Goal: Task Accomplishment & Management: Use online tool/utility

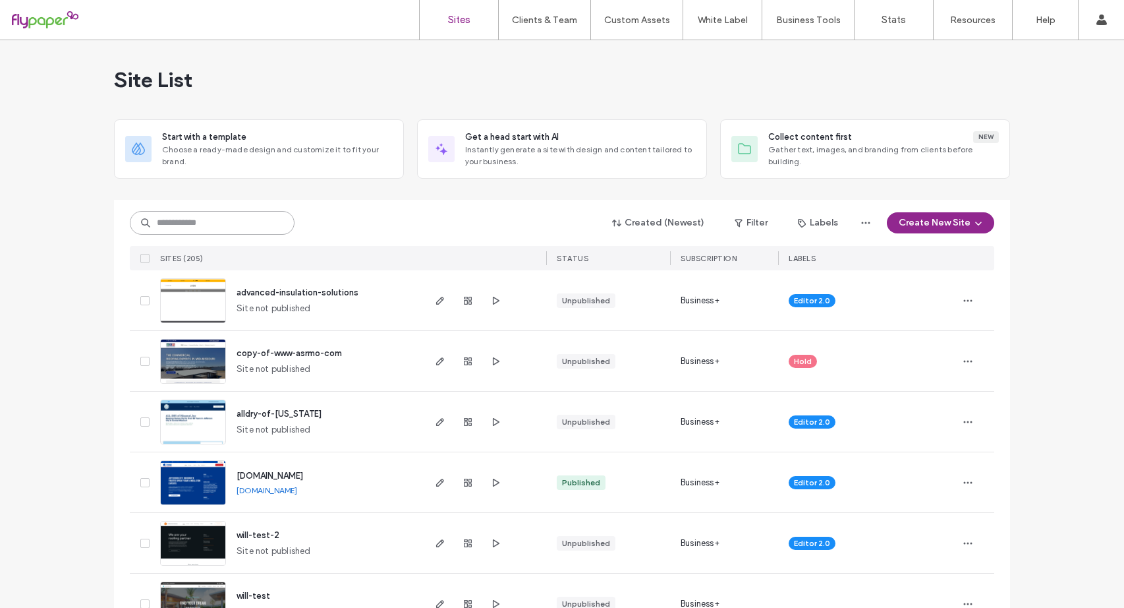
click at [228, 225] on input at bounding box center [212, 223] width 165 height 24
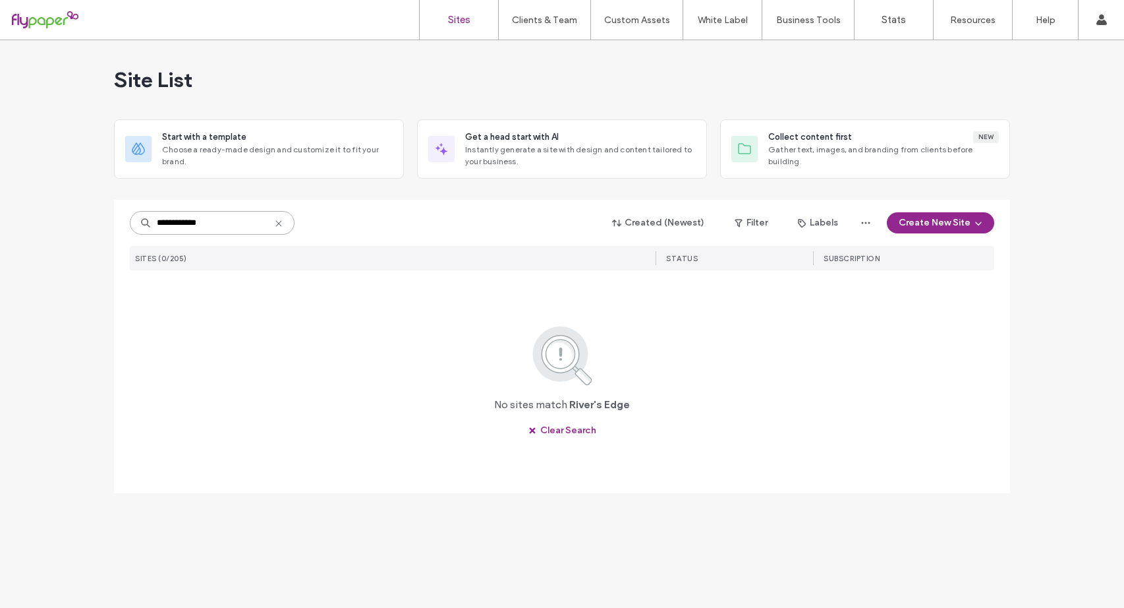
drag, startPoint x: 224, startPoint y: 223, endPoint x: 151, endPoint y: 223, distance: 73.1
click at [151, 223] on input "**********" at bounding box center [212, 223] width 165 height 24
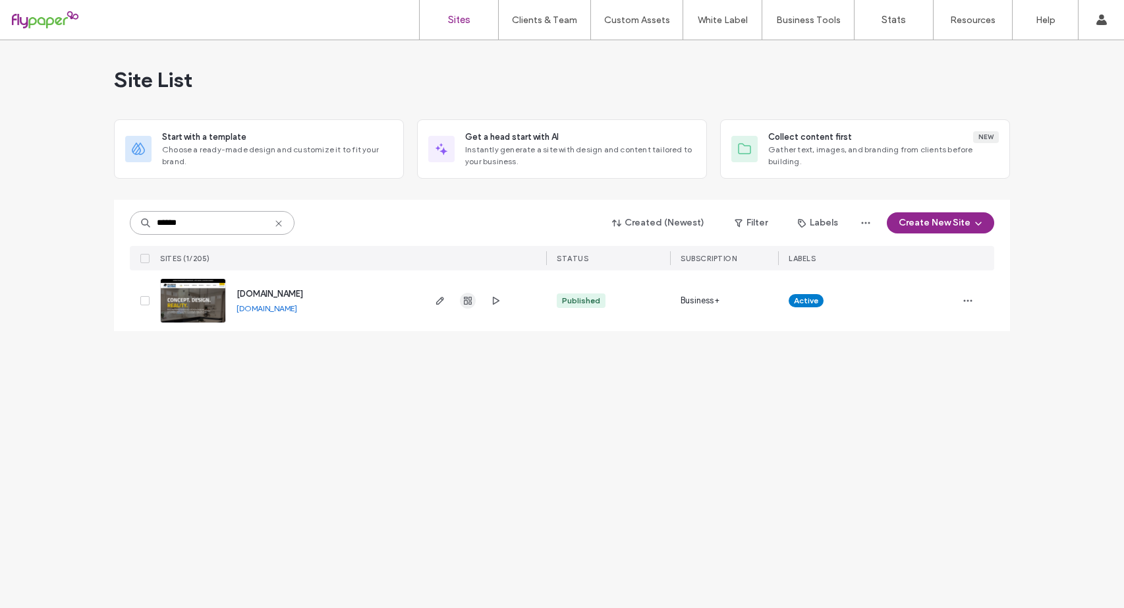
type input "******"
click at [465, 298] on use "button" at bounding box center [468, 301] width 8 height 8
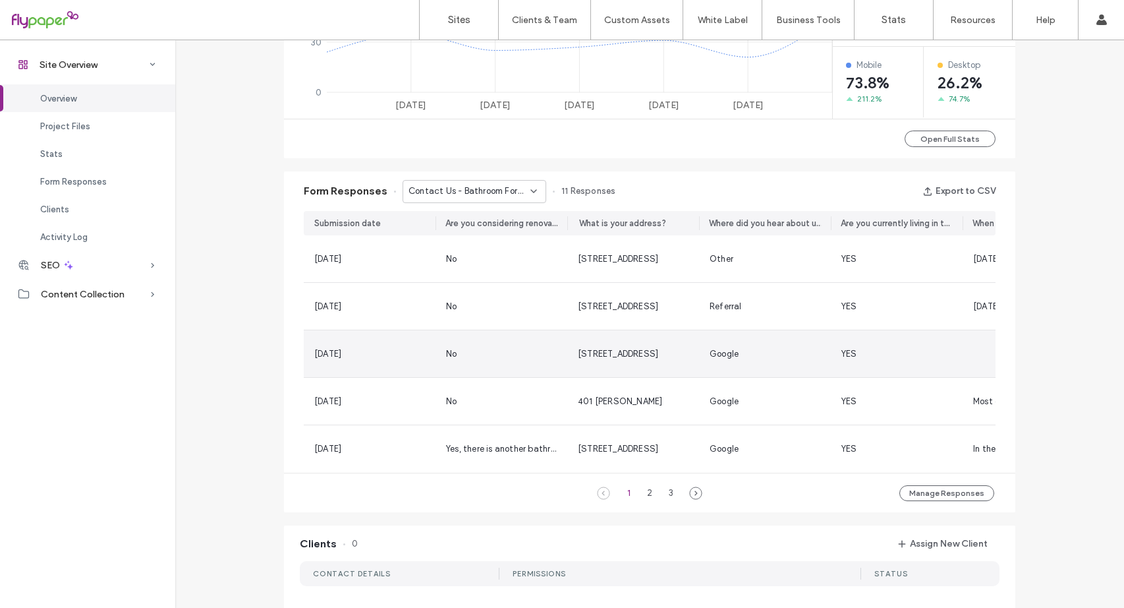
scroll to position [725, 0]
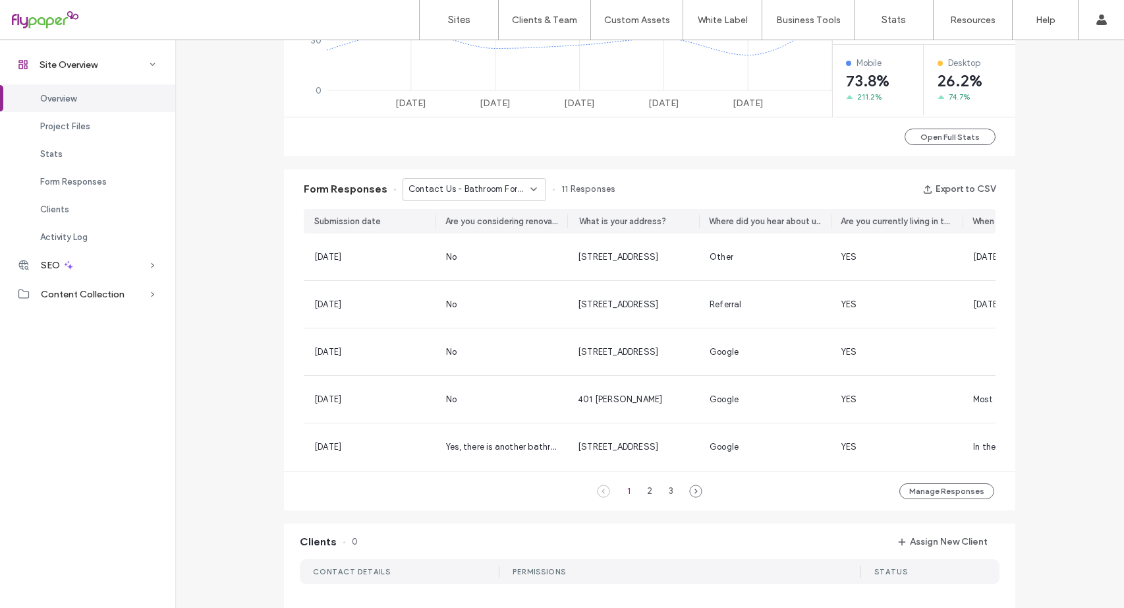
click at [528, 188] on icon at bounding box center [533, 189] width 11 height 11
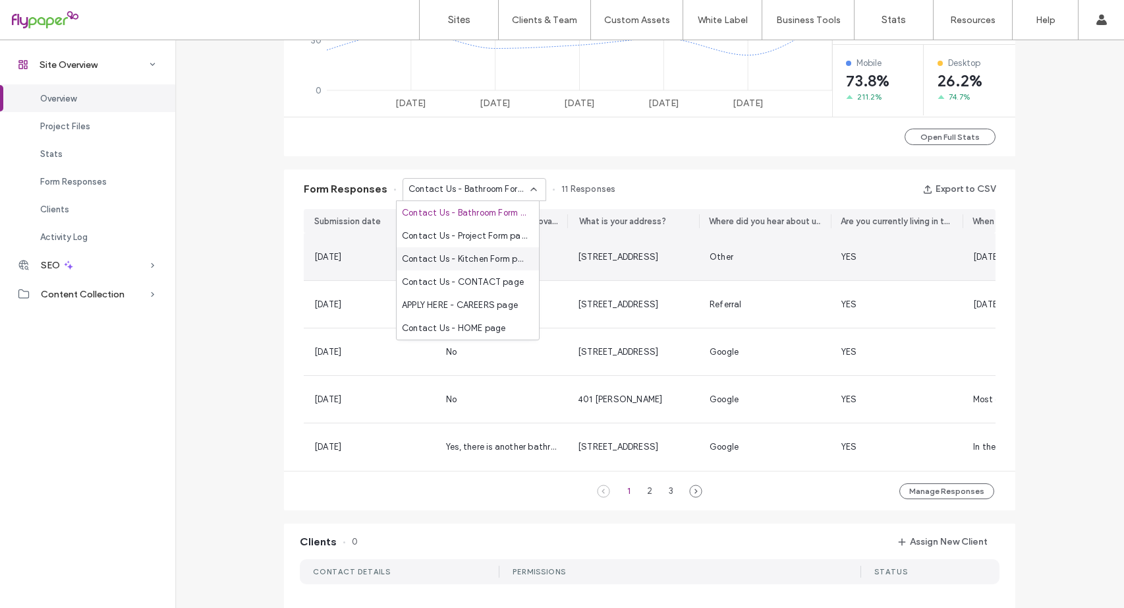
click at [640, 258] on span "[STREET_ADDRESS]" at bounding box center [618, 257] width 80 height 10
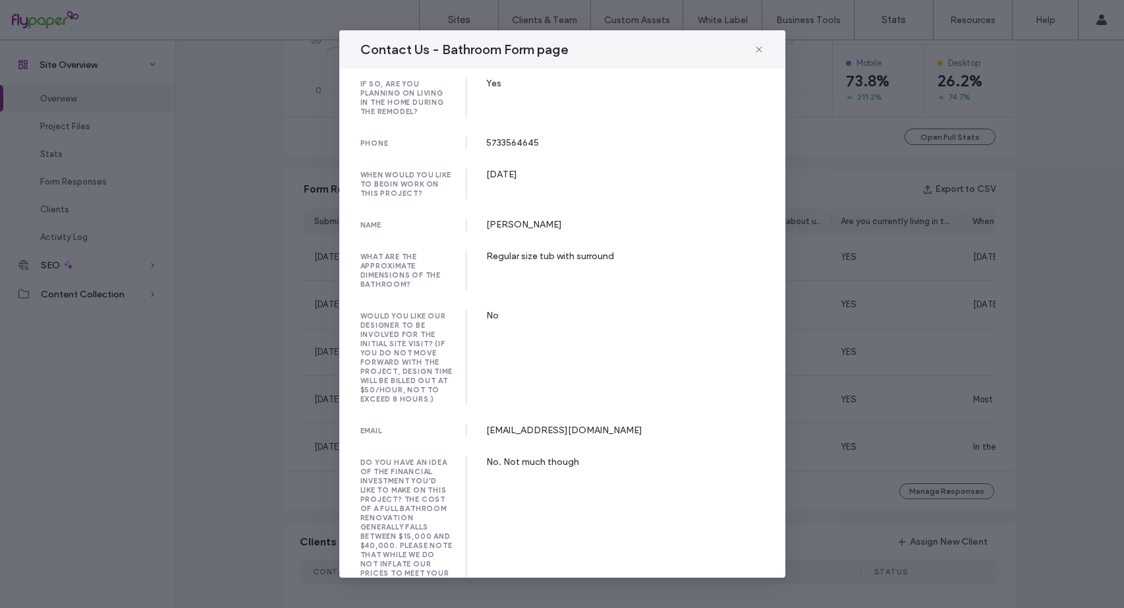
scroll to position [333, 0]
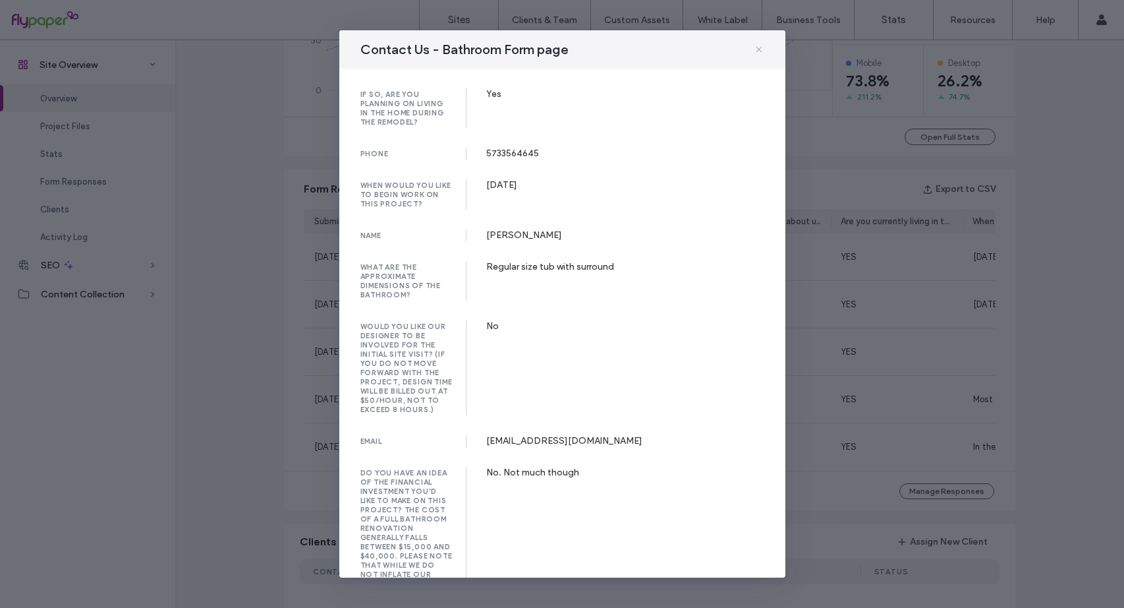
click at [760, 49] on icon at bounding box center [759, 49] width 11 height 11
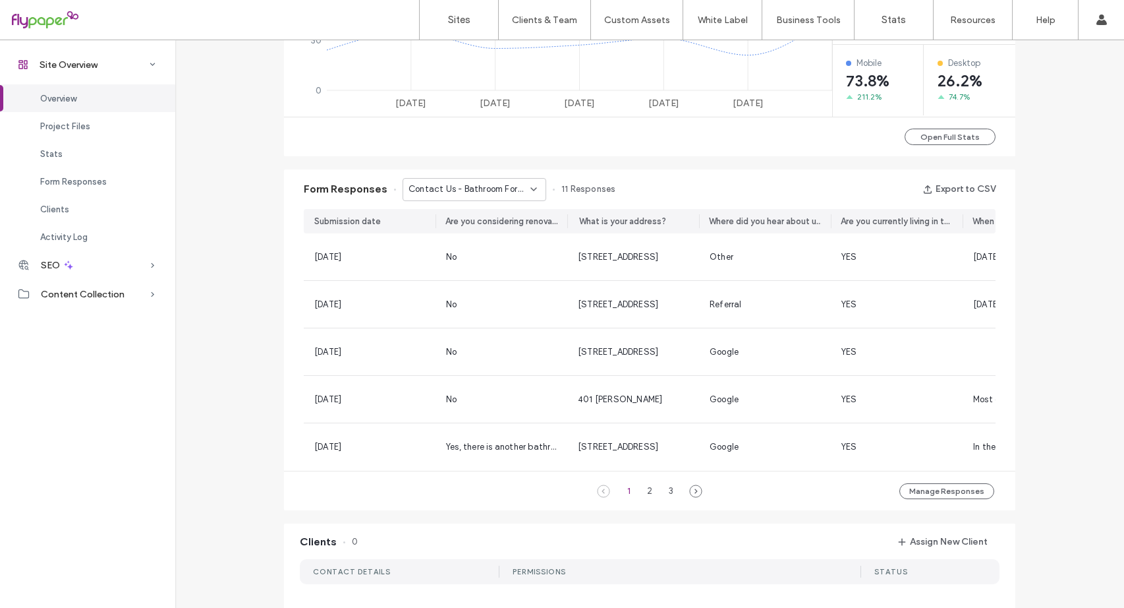
click at [528, 190] on icon at bounding box center [533, 189] width 11 height 11
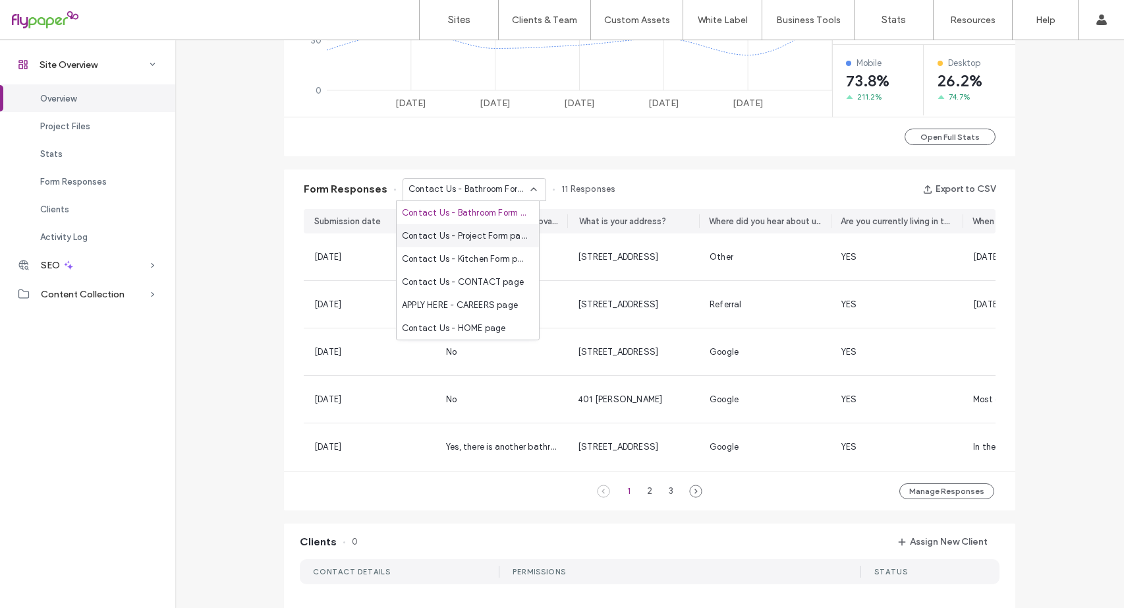
click at [498, 233] on span "Contact Us - Project Form page" at bounding box center [465, 235] width 127 height 13
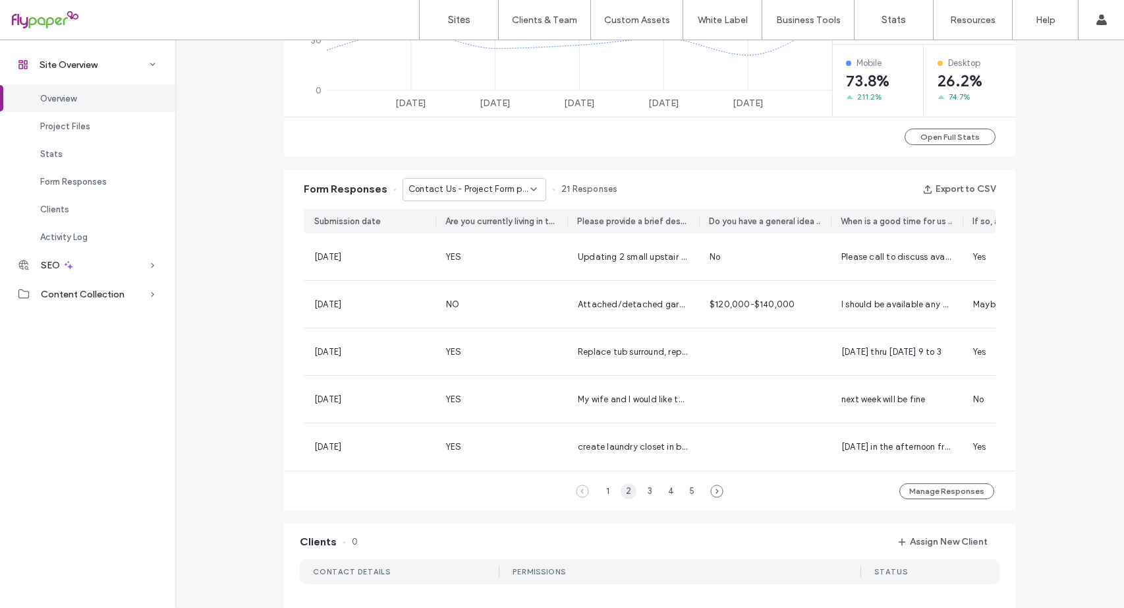
click at [623, 498] on div "2" at bounding box center [629, 491] width 16 height 16
click at [529, 183] on div "Contact Us - Project Form page" at bounding box center [475, 189] width 144 height 23
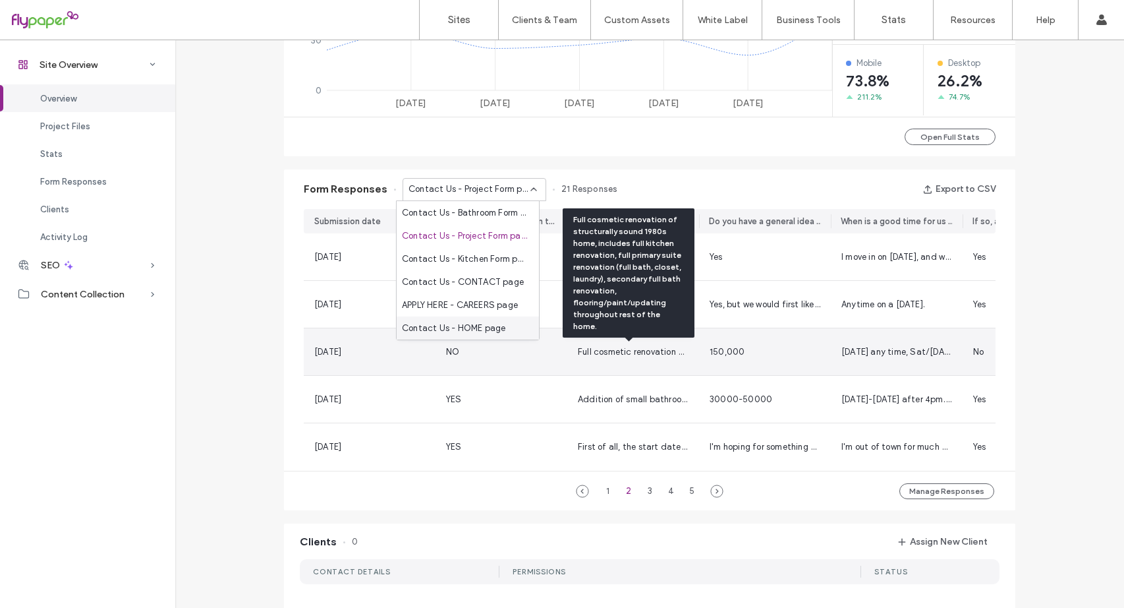
click at [616, 354] on span "Full cosmetic renovation of structurally sound 1980s home, includes full kitche…" at bounding box center [1046, 352] width 936 height 10
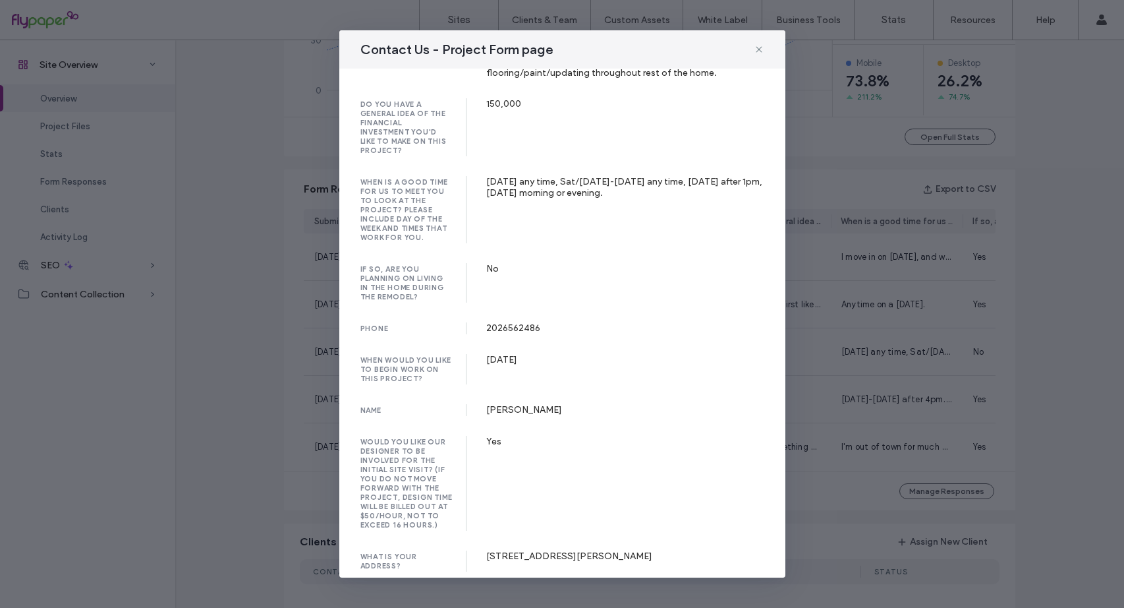
scroll to position [54, 0]
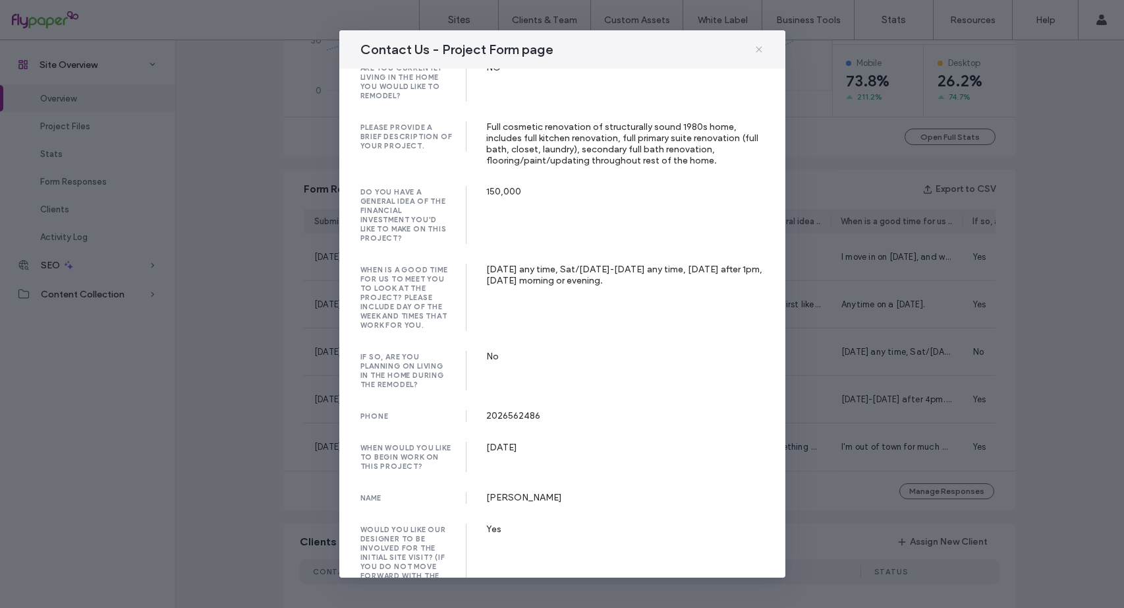
click at [759, 52] on icon at bounding box center [759, 49] width 11 height 11
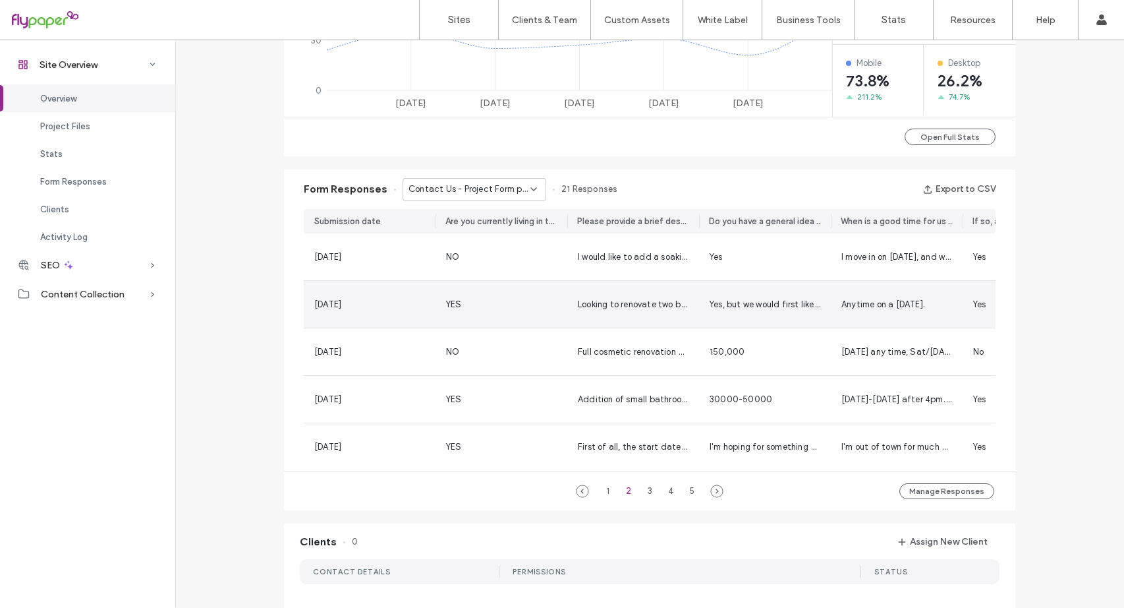
click at [644, 313] on div "Looking to renovate two bathrooms which include moving plumbing fixtures." at bounding box center [633, 304] width 132 height 47
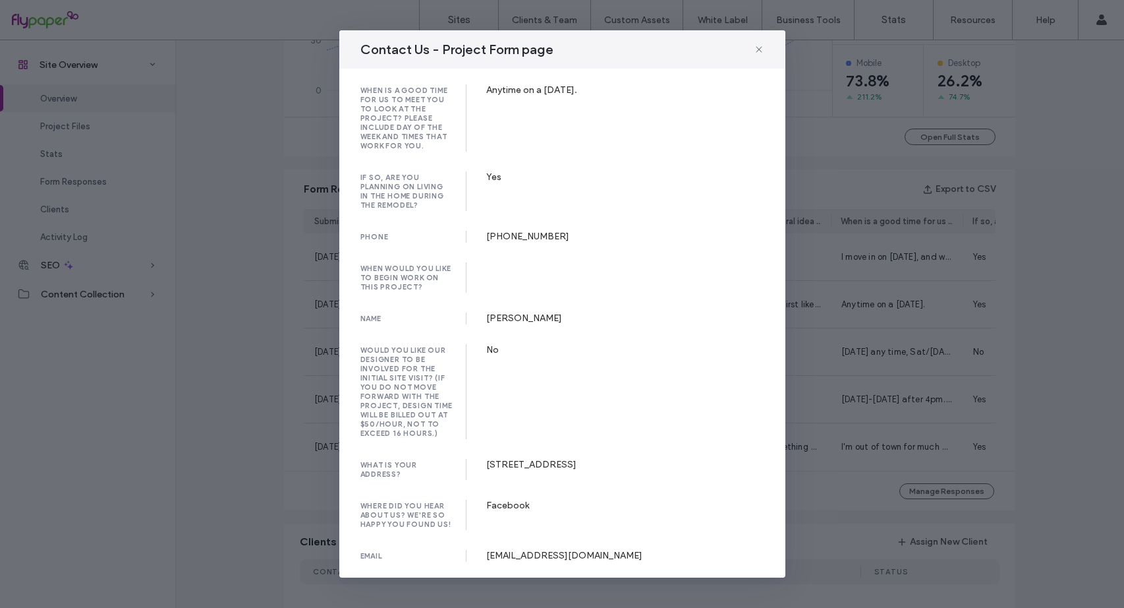
scroll to position [237, 0]
click at [756, 51] on icon at bounding box center [759, 49] width 11 height 11
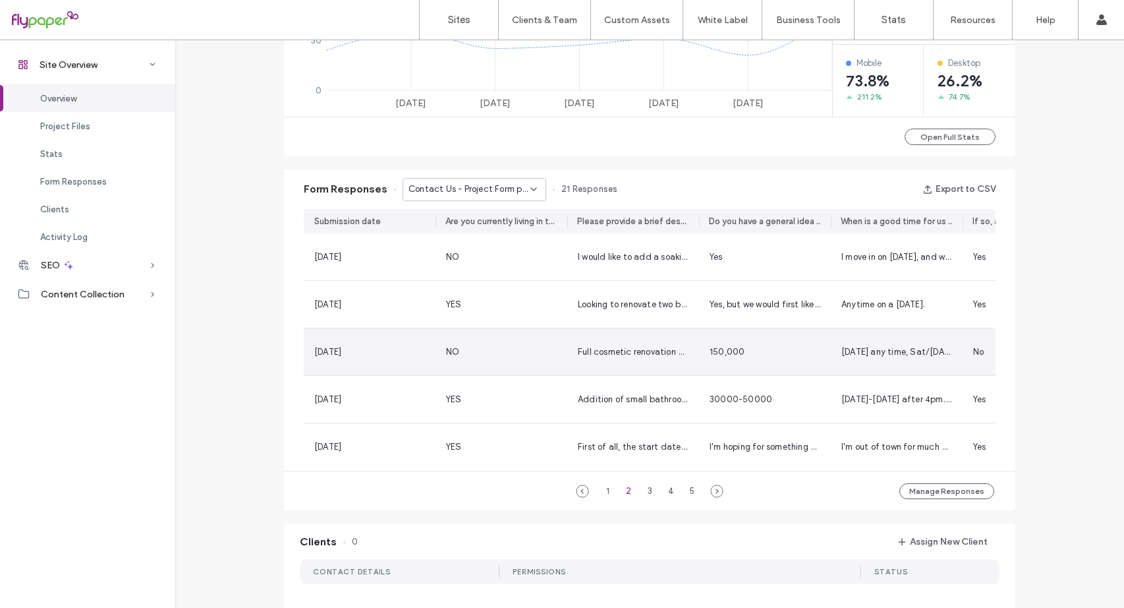
click at [648, 353] on span "Full cosmetic renovation of structurally sound 1980s home, includes full kitche…" at bounding box center [1046, 352] width 936 height 10
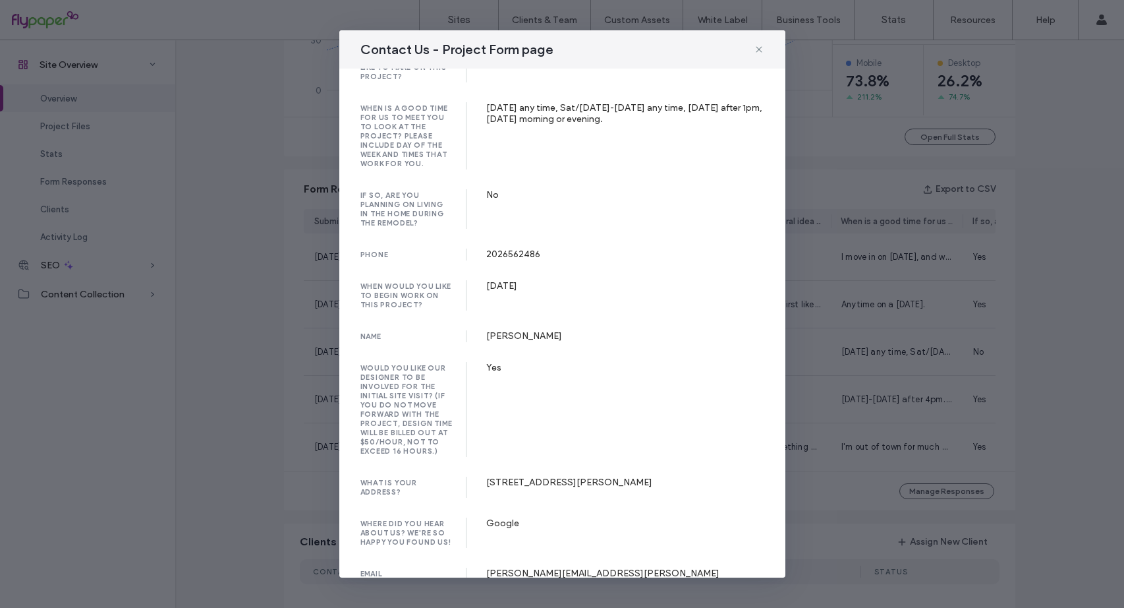
scroll to position [252, 0]
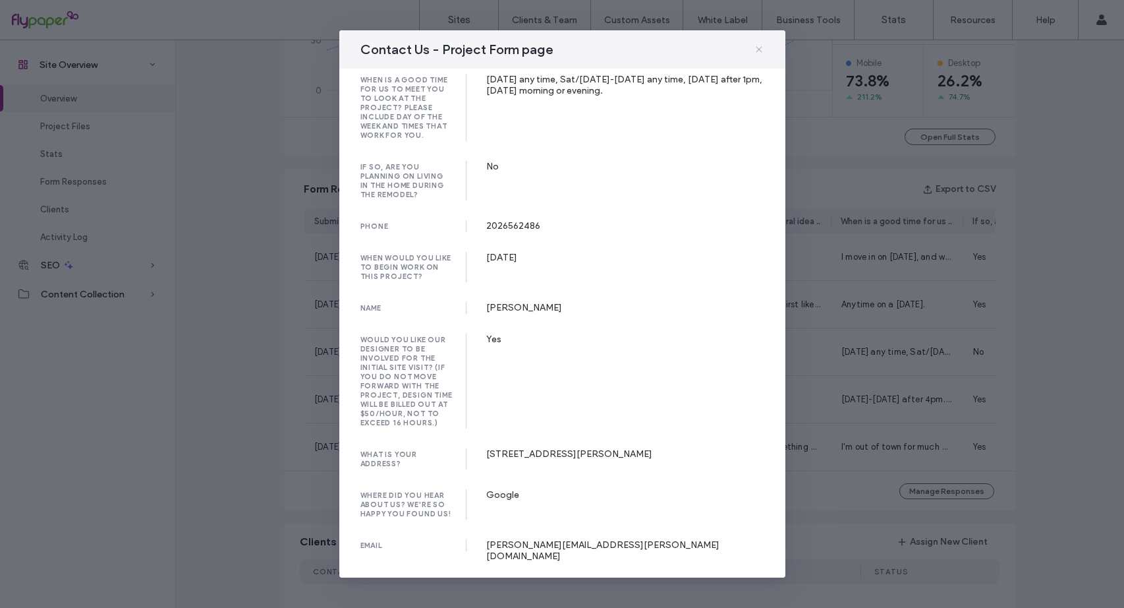
click at [756, 47] on use at bounding box center [759, 50] width 6 height 6
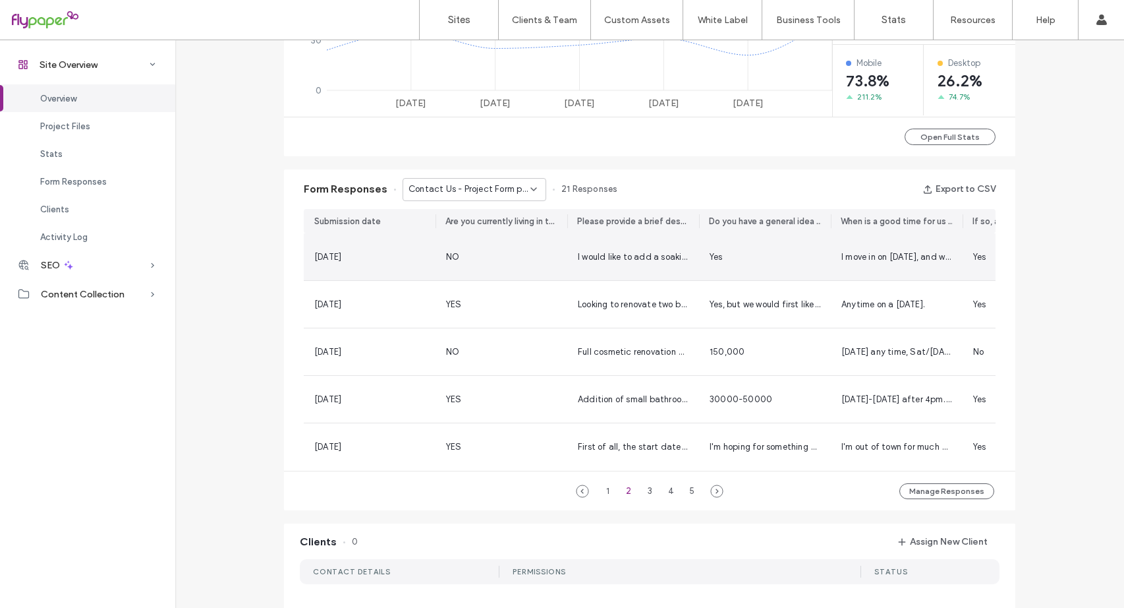
click at [722, 254] on div "Yes" at bounding box center [765, 256] width 111 height 13
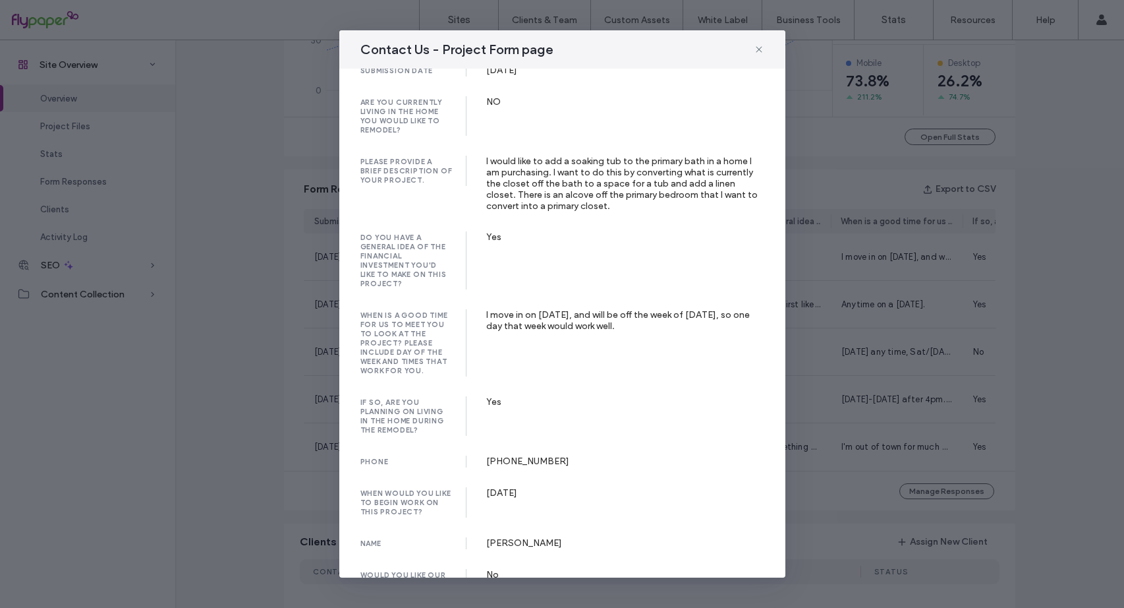
scroll to position [0, 0]
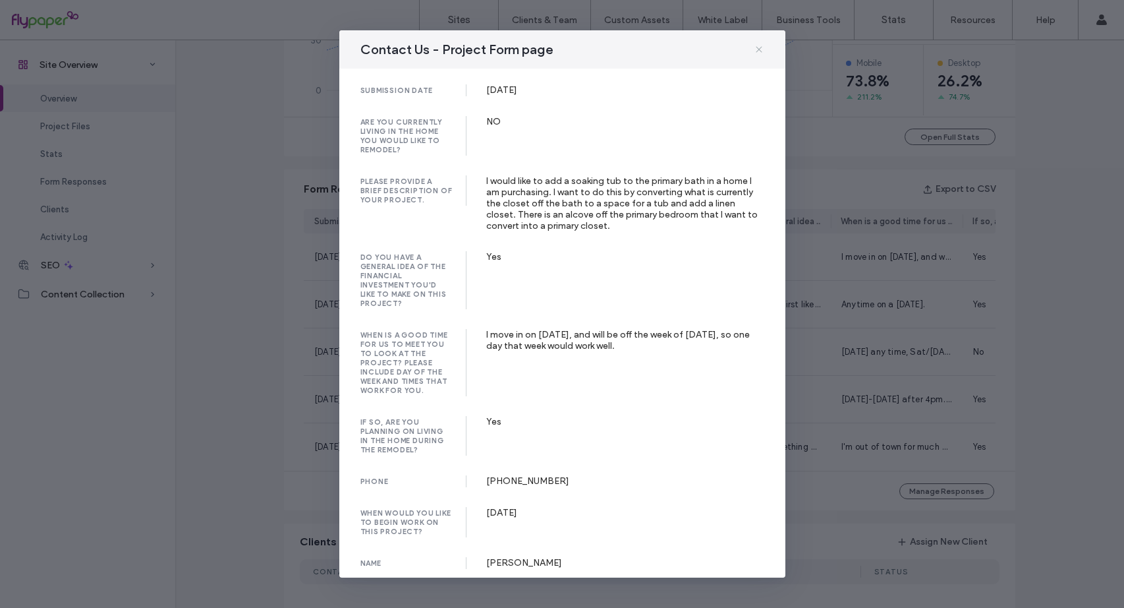
click at [760, 51] on use at bounding box center [759, 50] width 6 height 6
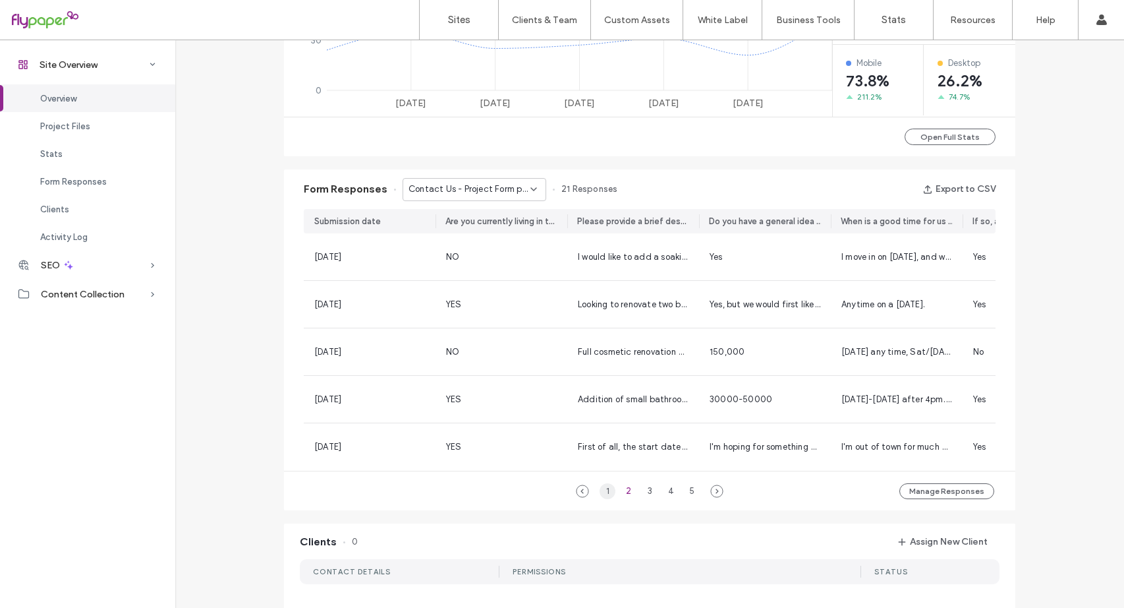
click at [606, 496] on div "1" at bounding box center [608, 491] width 16 height 16
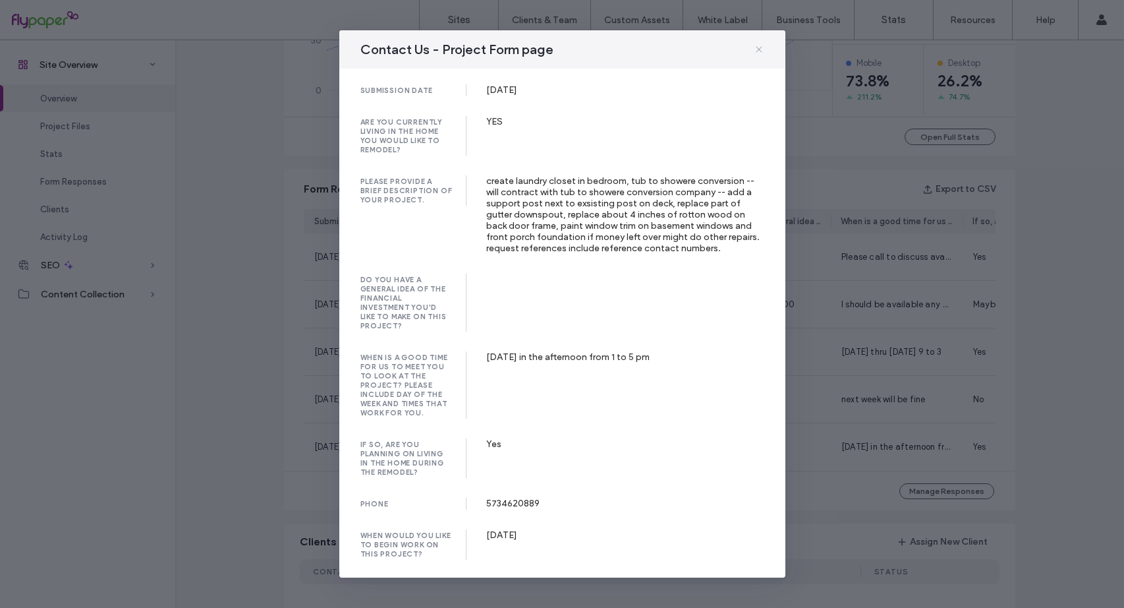
click at [758, 50] on use at bounding box center [759, 50] width 6 height 6
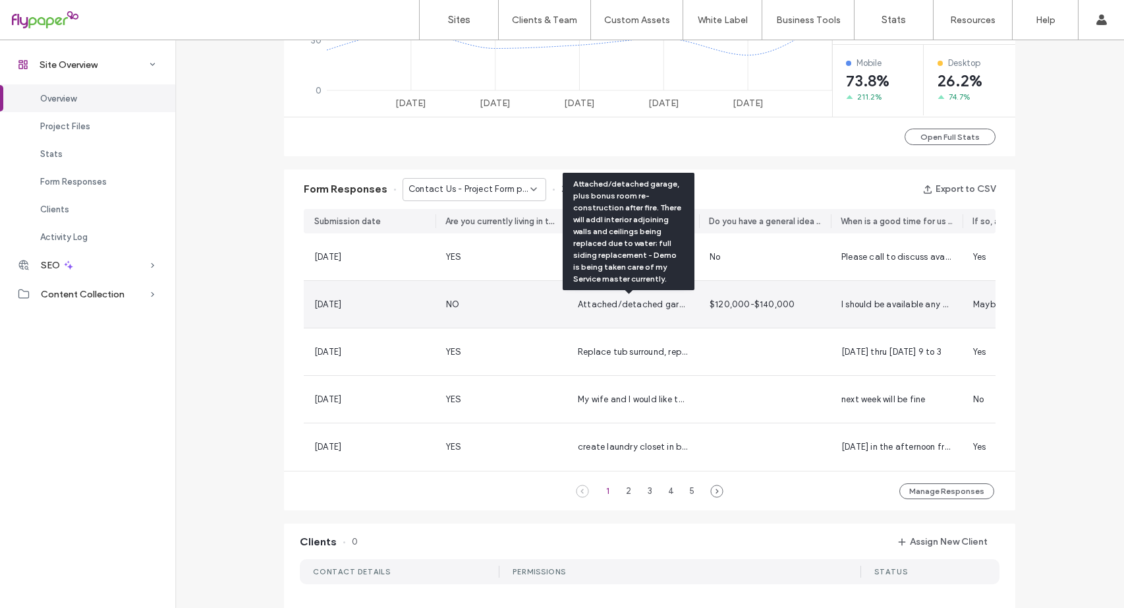
click at [603, 305] on span "Attached/detached garage, plus bonus room re-construction after fire. There wil…" at bounding box center [1051, 304] width 946 height 10
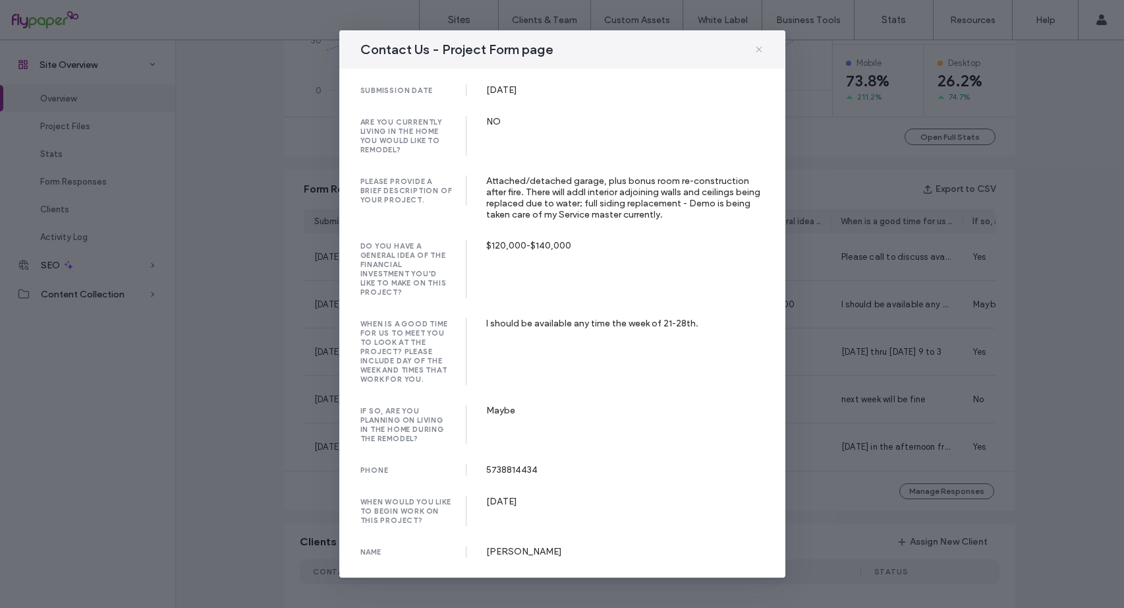
click at [756, 51] on use at bounding box center [759, 50] width 6 height 6
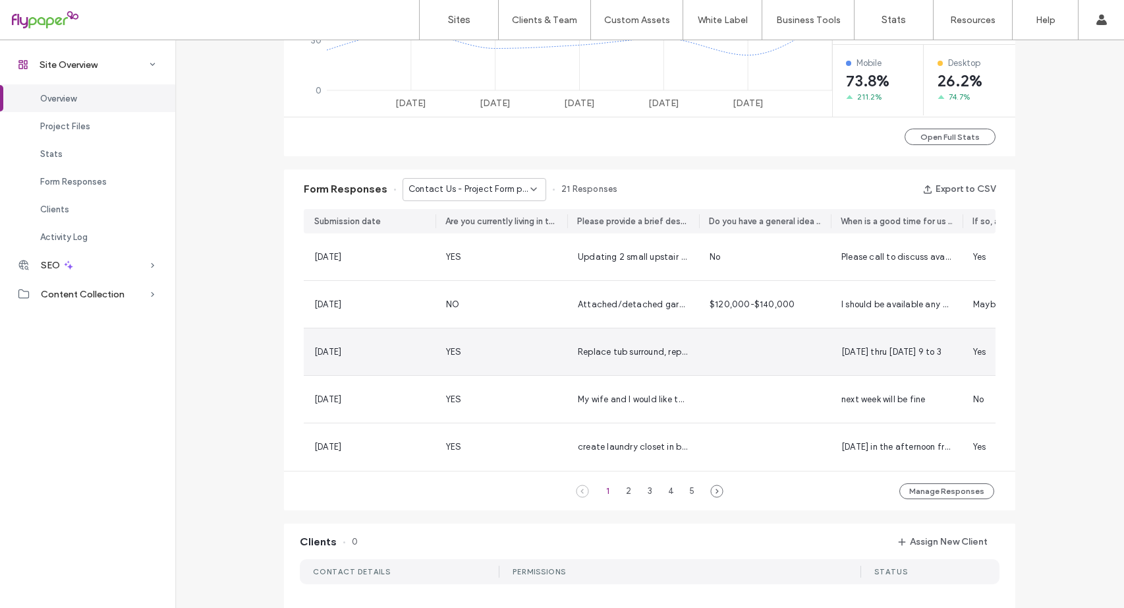
click at [611, 351] on span "Replace tub surround, replace floor repair subfloor water damage, replace sink …" at bounding box center [749, 352] width 343 height 10
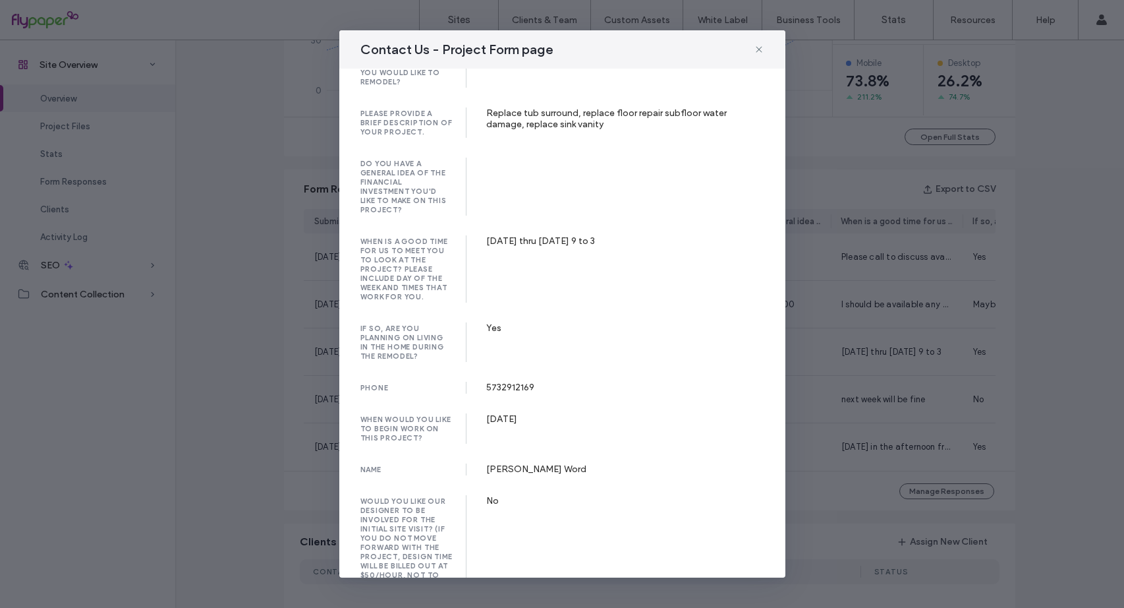
scroll to position [66, 0]
click at [762, 49] on icon at bounding box center [759, 49] width 11 height 11
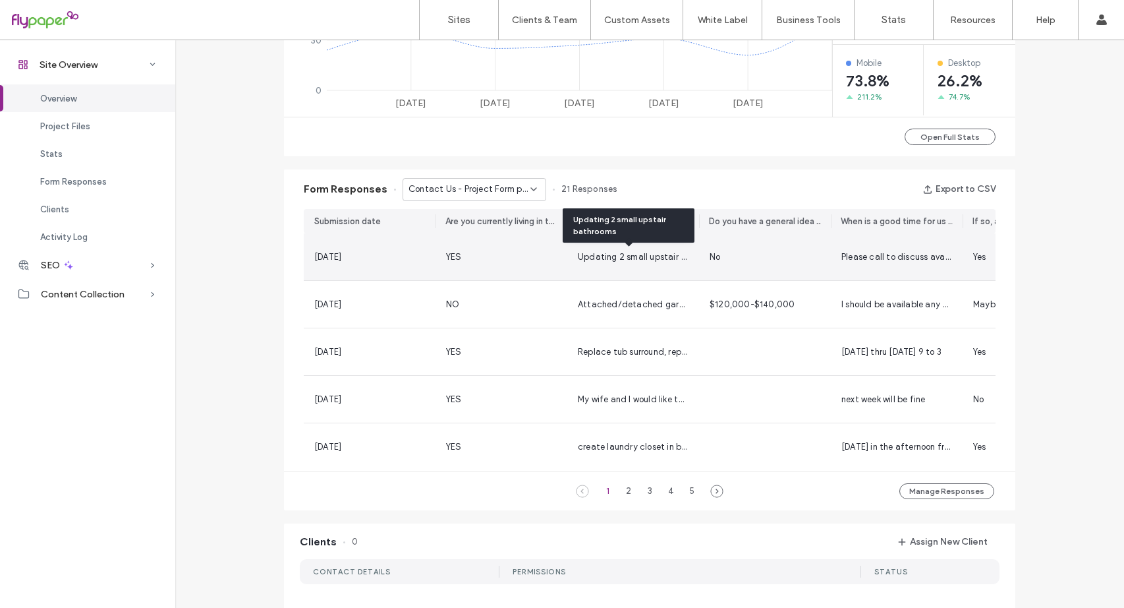
click at [640, 260] on span "Updating 2 small upstair bathrooms" at bounding box center [651, 257] width 146 height 10
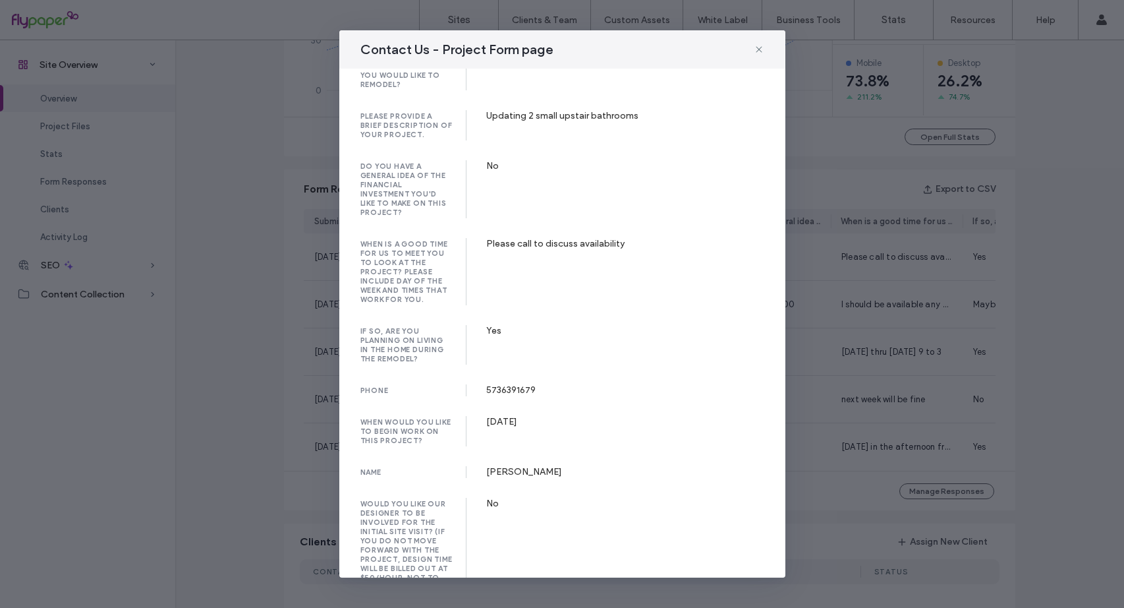
scroll to position [0, 0]
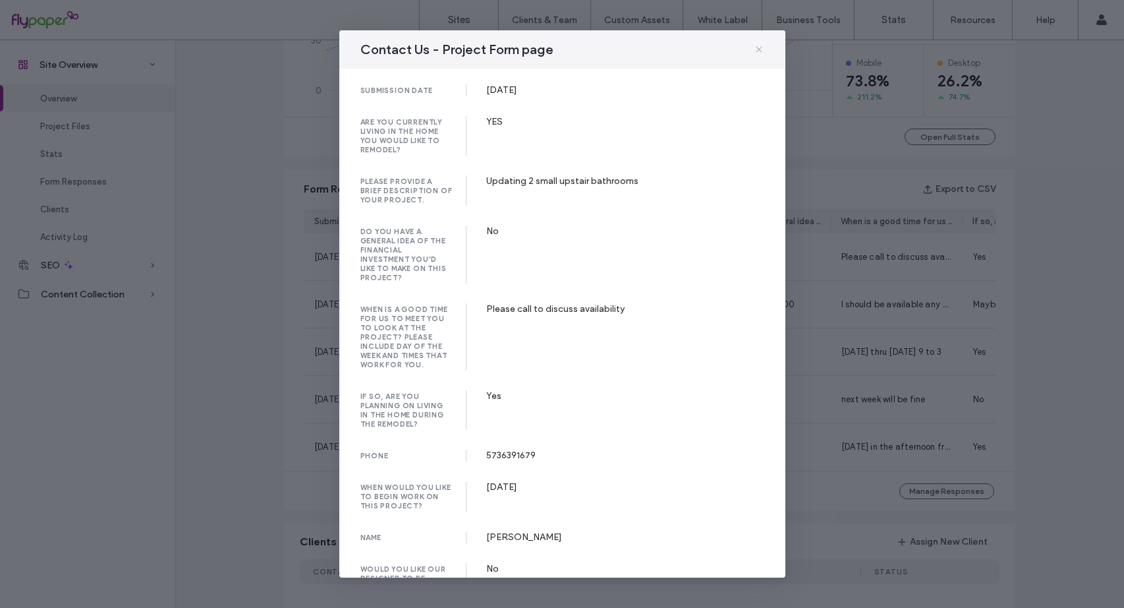
click at [760, 50] on icon at bounding box center [759, 49] width 11 height 11
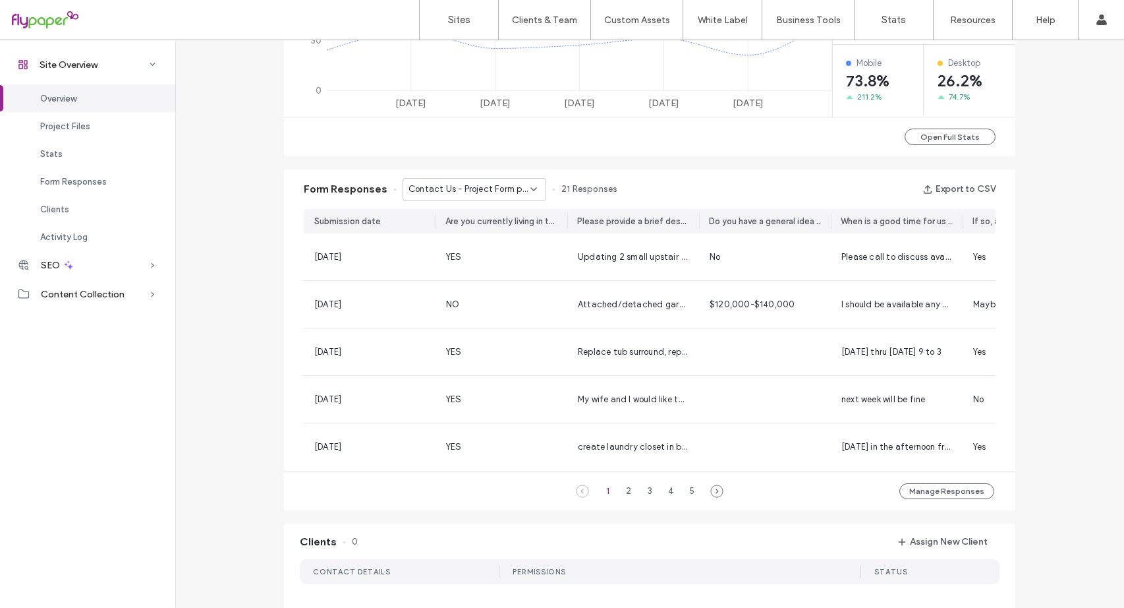
click at [531, 189] on use at bounding box center [533, 189] width 5 height 3
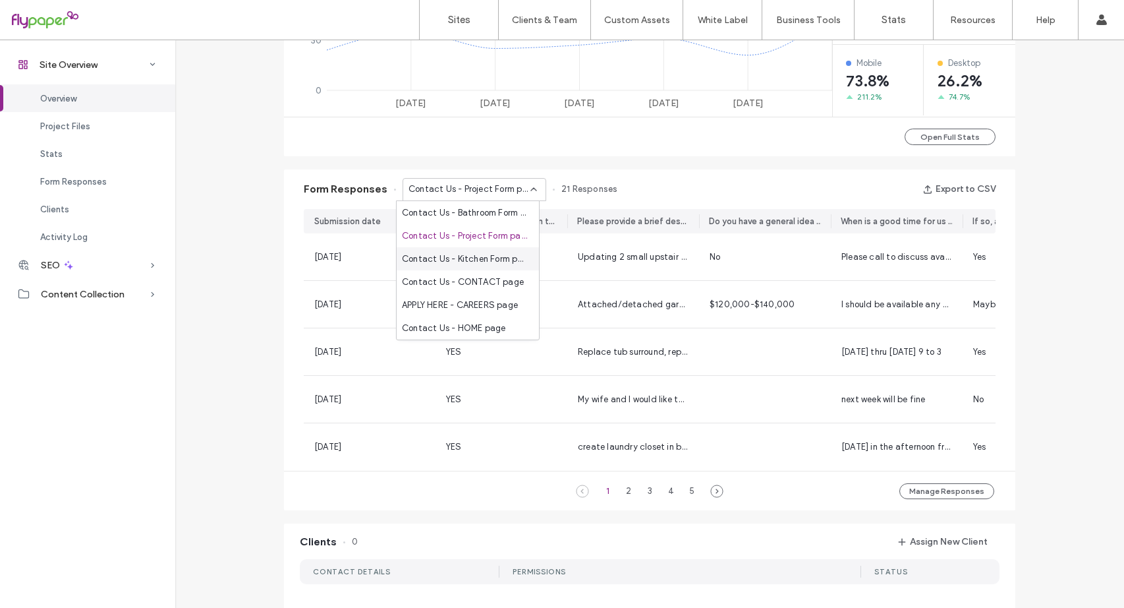
click at [520, 260] on span "Contact Us - Kitchen Form page" at bounding box center [465, 258] width 127 height 13
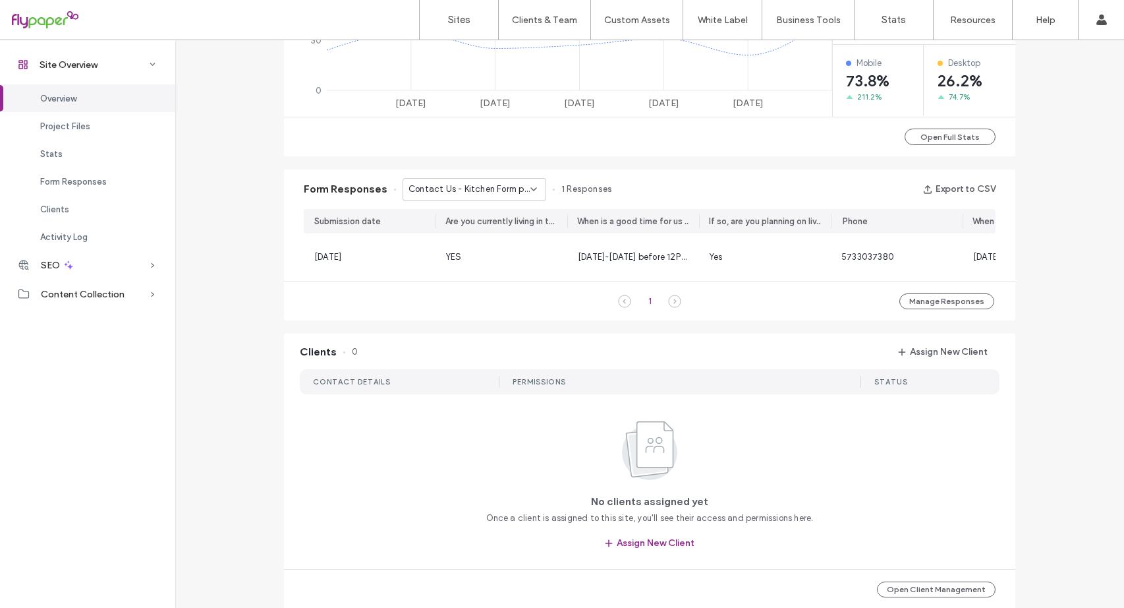
click at [528, 184] on icon at bounding box center [533, 189] width 11 height 11
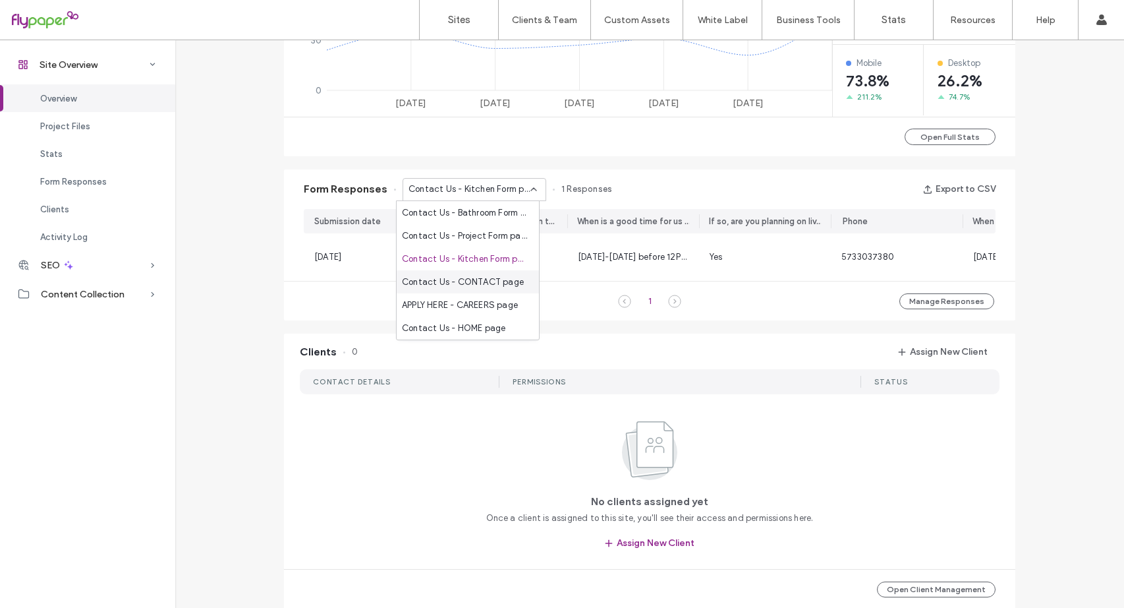
click at [517, 280] on span "Contact Us - CONTACT page" at bounding box center [463, 281] width 122 height 13
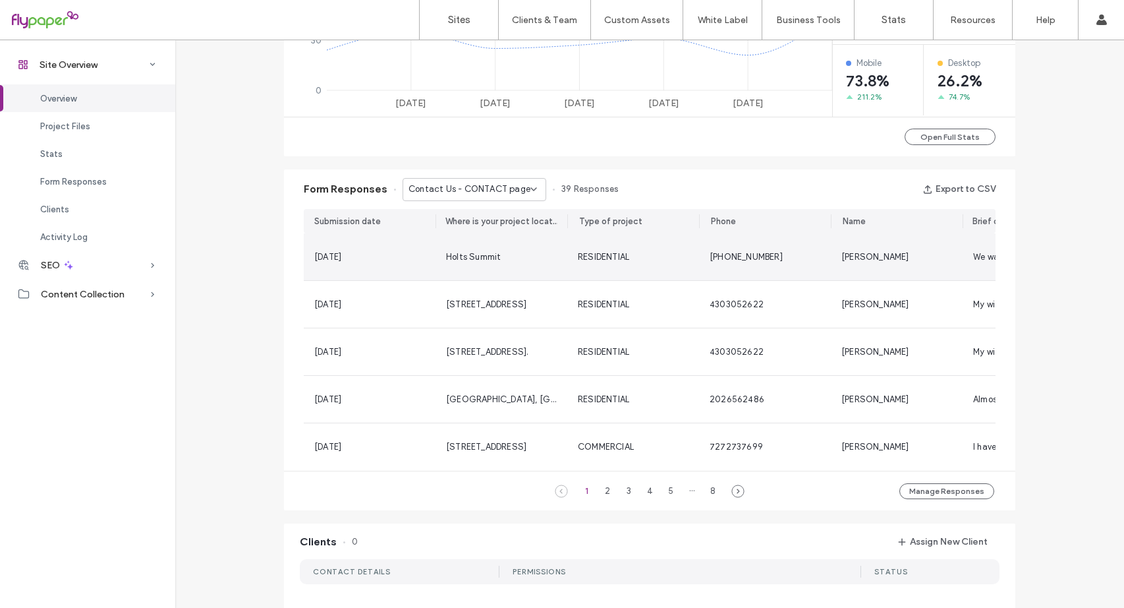
click at [787, 256] on div "[PHONE_NUMBER]" at bounding box center [765, 256] width 111 height 13
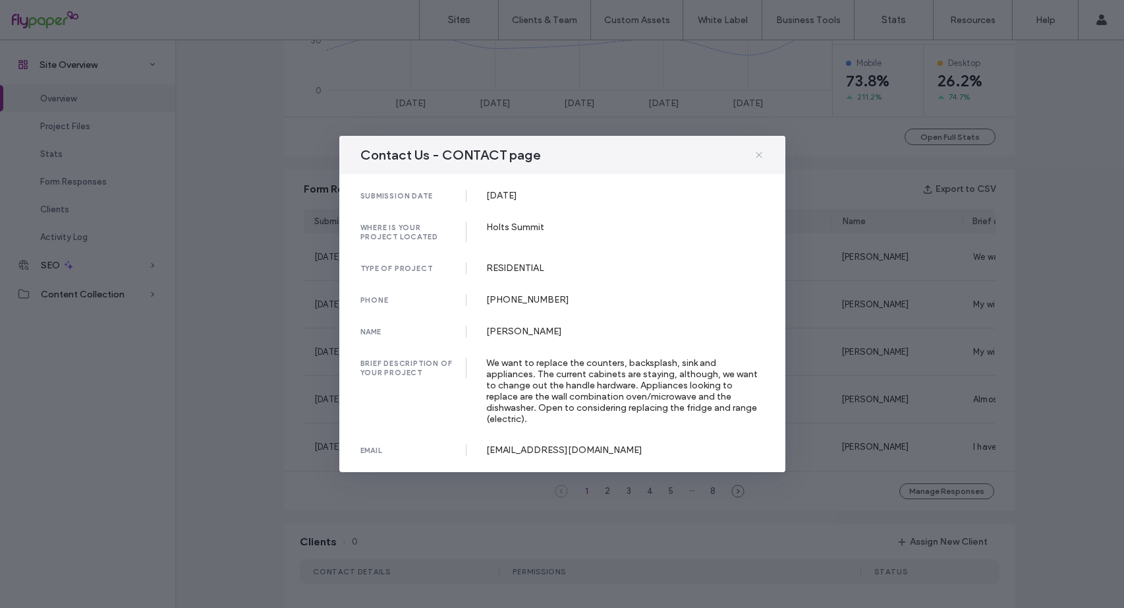
click at [762, 160] on icon at bounding box center [759, 155] width 11 height 11
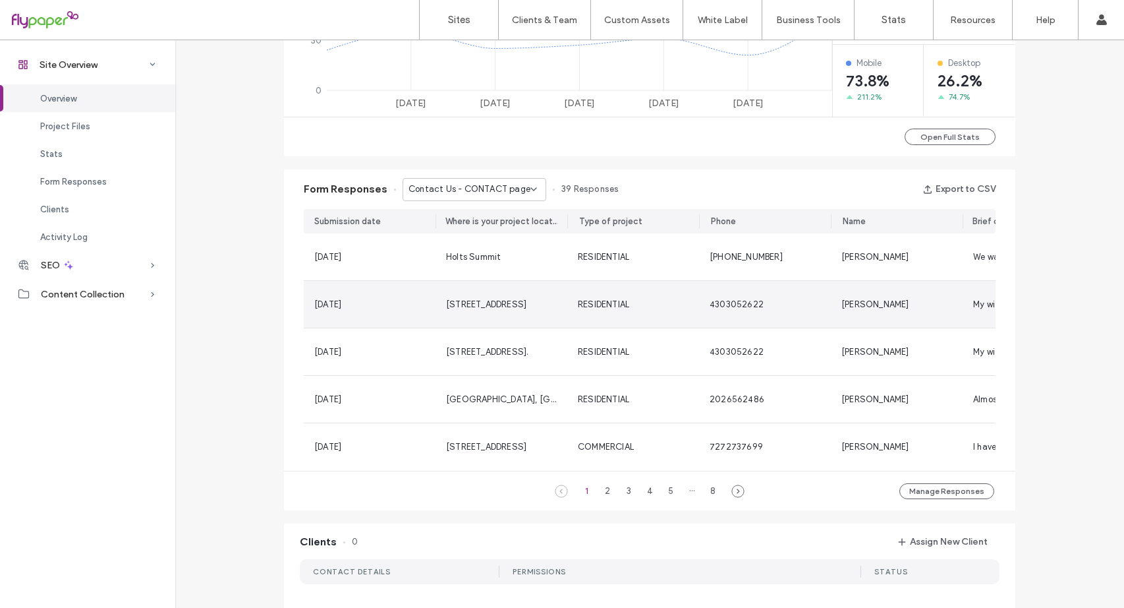
click at [702, 302] on div "4303052622" at bounding box center [765, 304] width 132 height 47
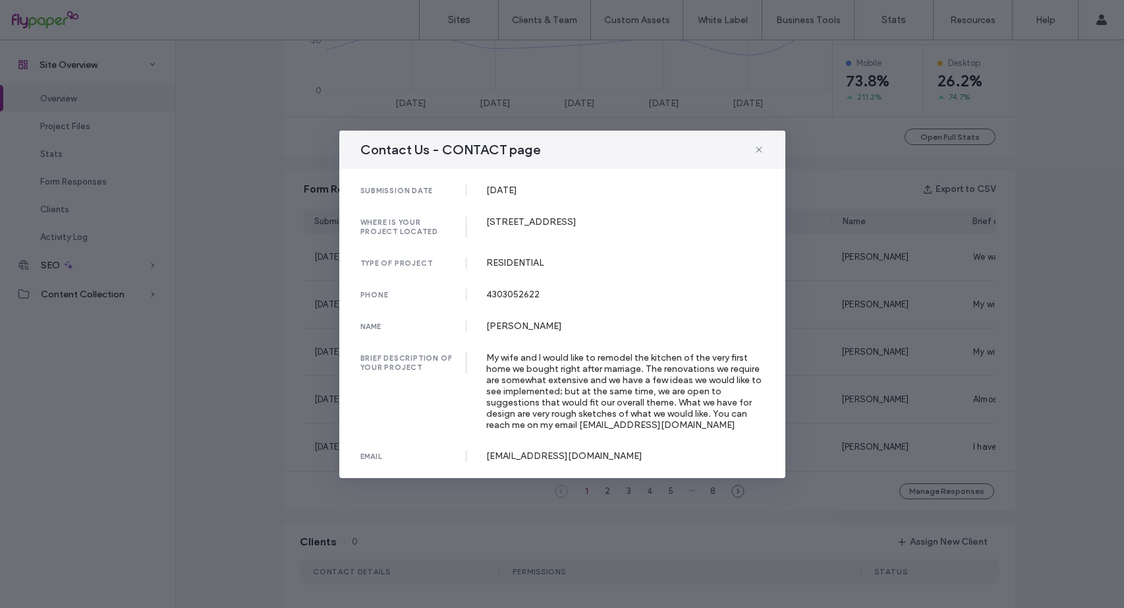
click at [757, 151] on icon at bounding box center [759, 149] width 11 height 11
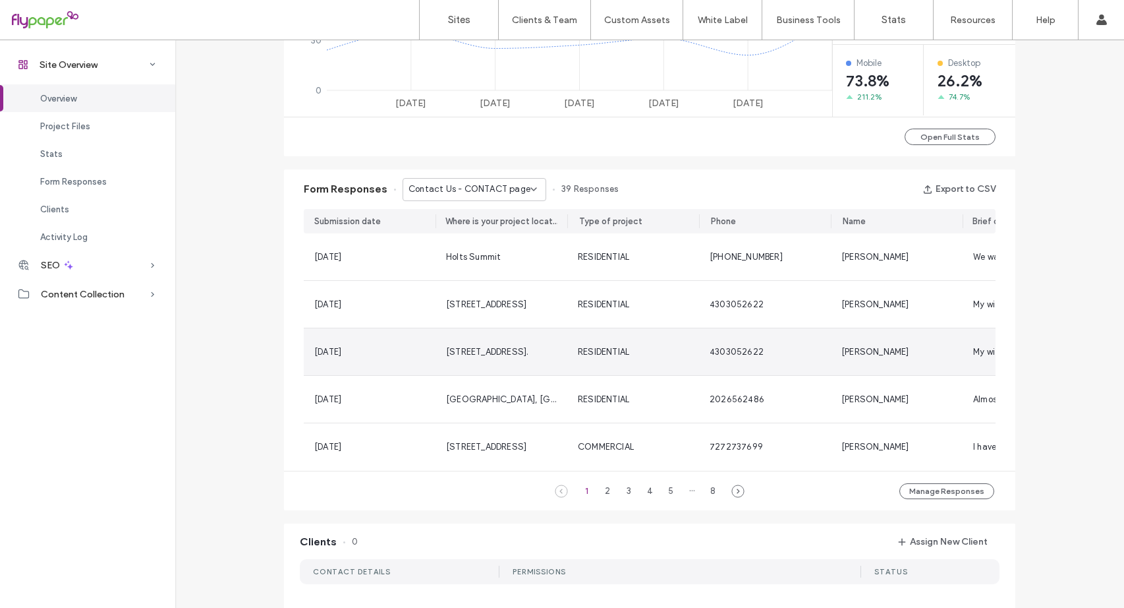
click at [723, 349] on span "4303052622" at bounding box center [737, 352] width 54 height 10
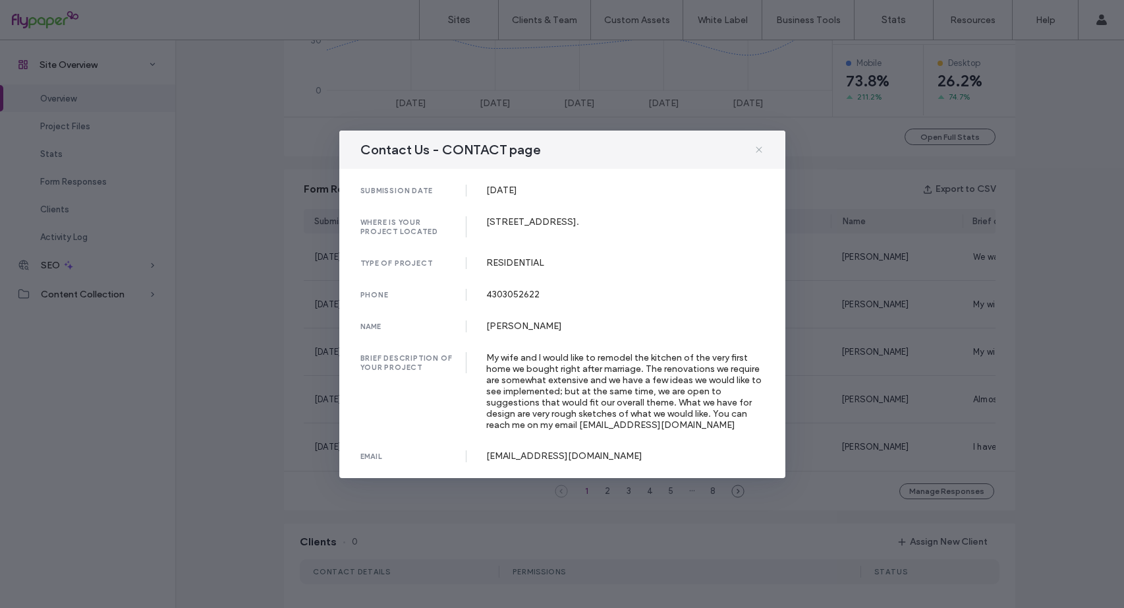
click at [760, 154] on icon at bounding box center [759, 149] width 11 height 11
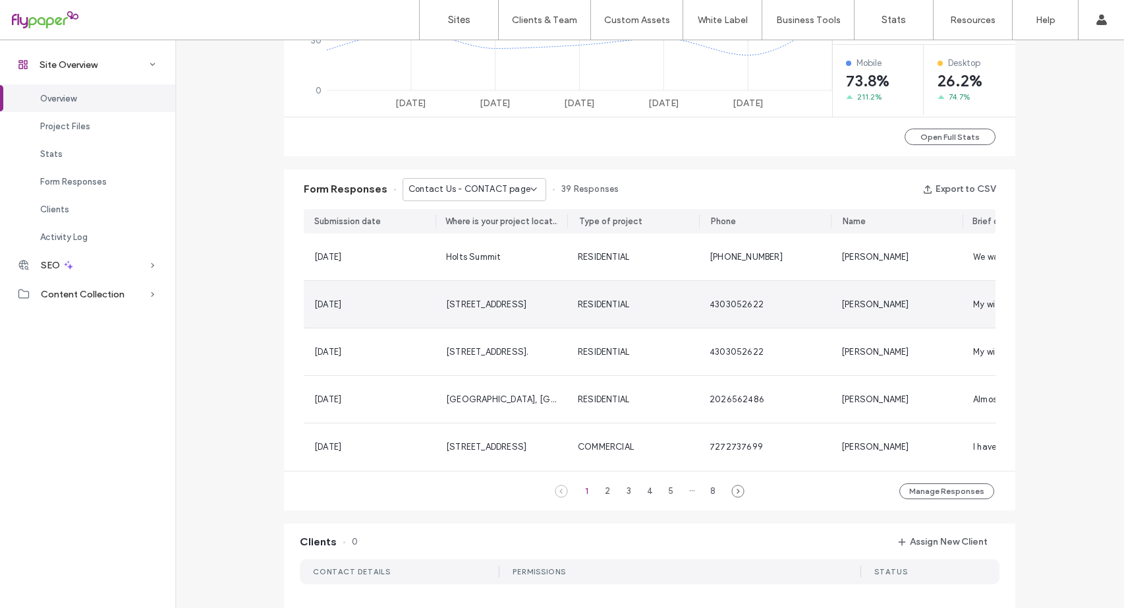
click at [606, 304] on span "RESIDENTIAL" at bounding box center [603, 304] width 51 height 10
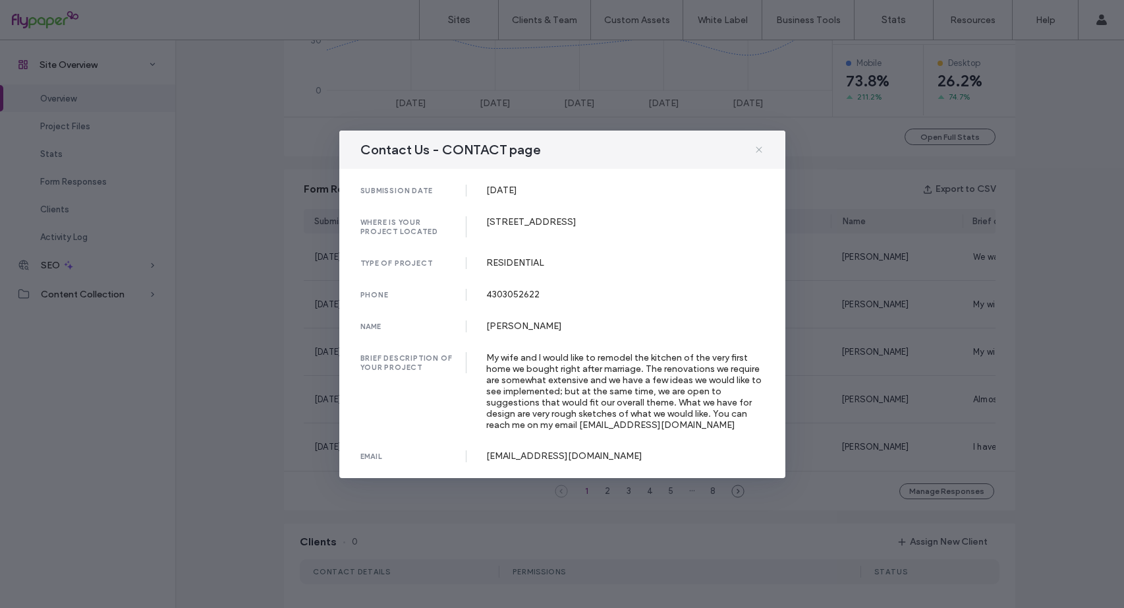
click at [758, 147] on icon at bounding box center [759, 149] width 11 height 11
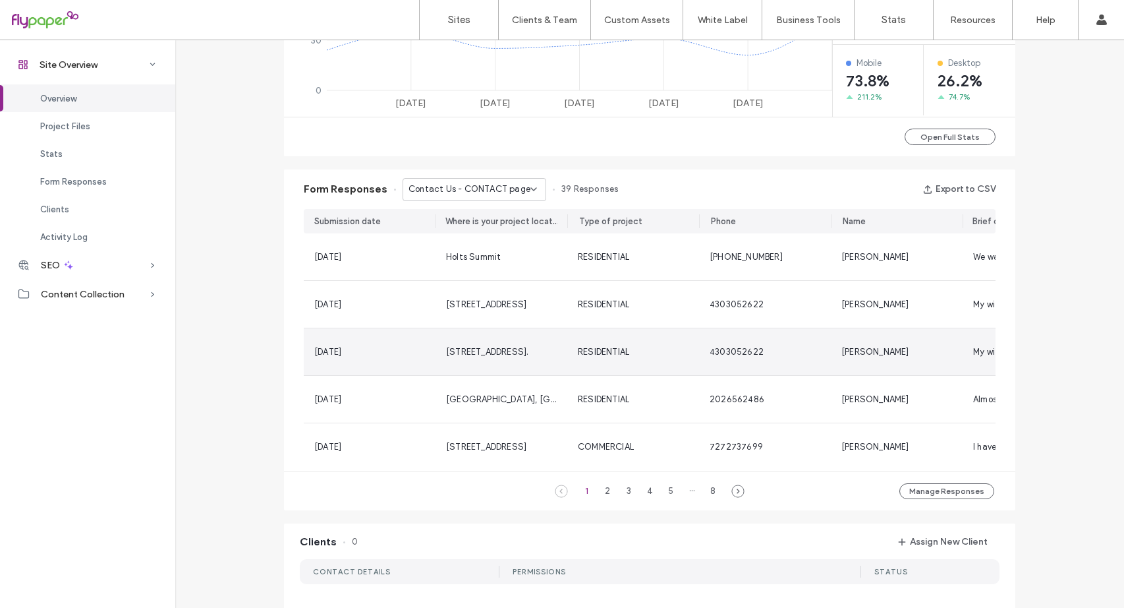
click at [661, 347] on div "RESIDENTIAL" at bounding box center [633, 351] width 111 height 13
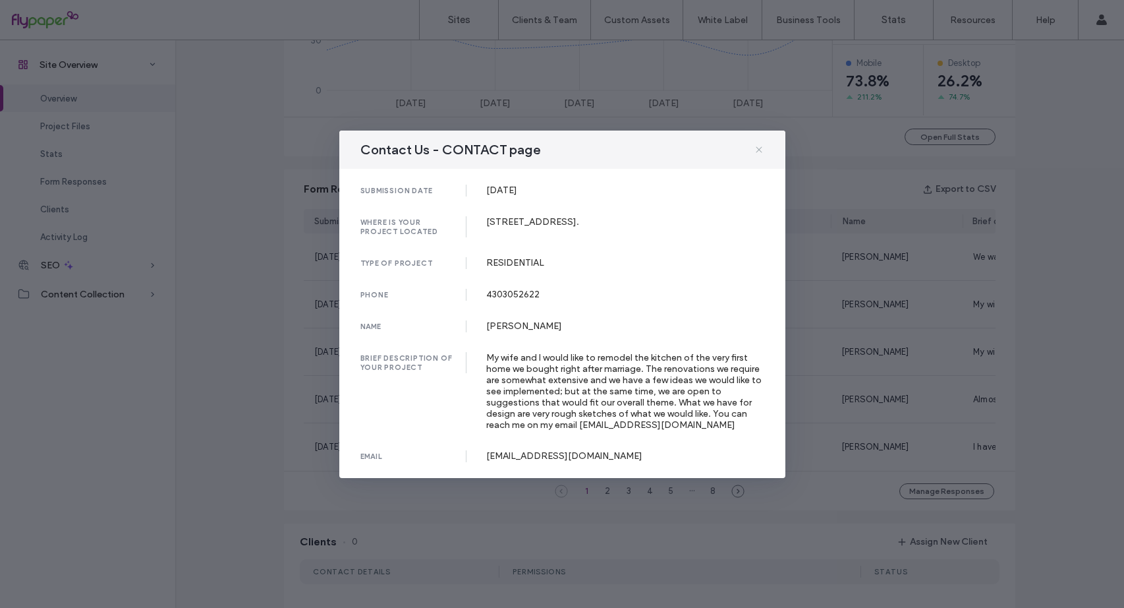
click at [760, 150] on icon at bounding box center [759, 149] width 11 height 11
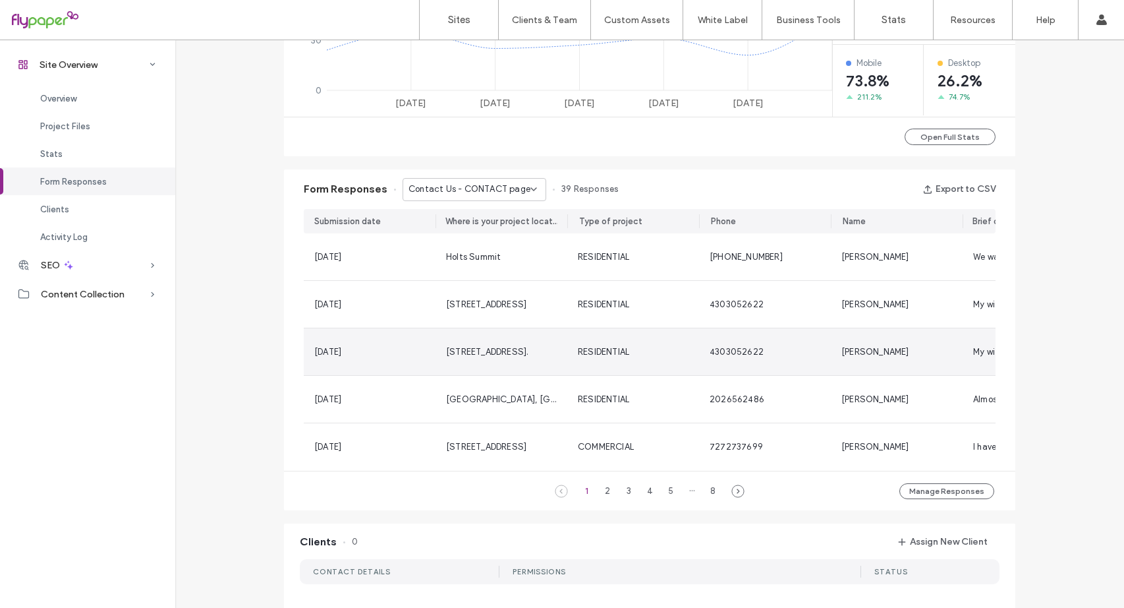
scroll to position [791, 0]
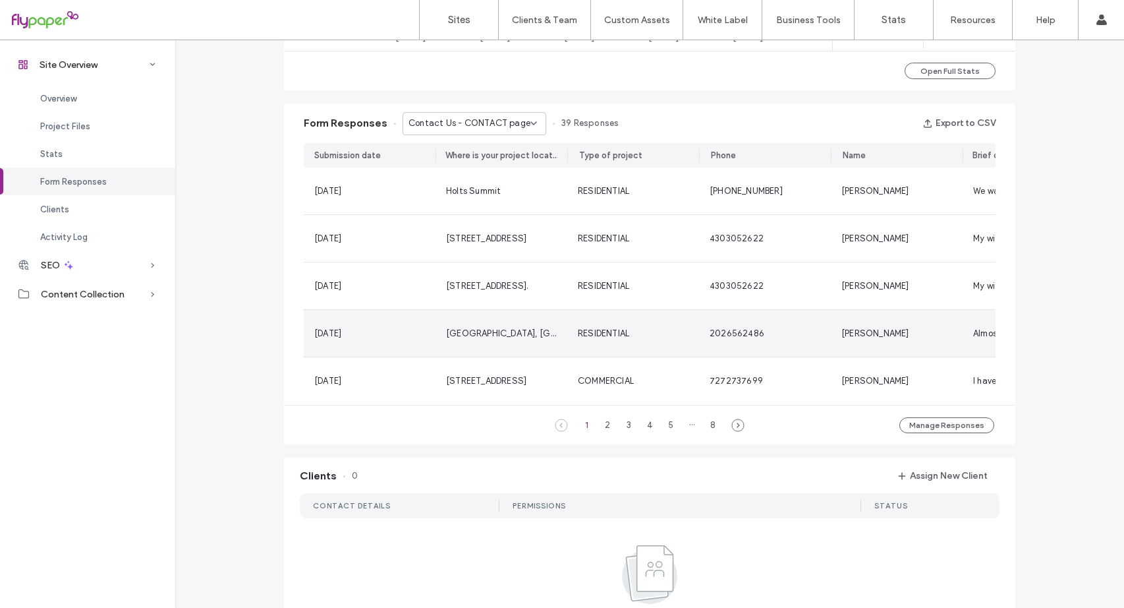
click at [689, 340] on div "RESIDENTIAL" at bounding box center [633, 333] width 132 height 47
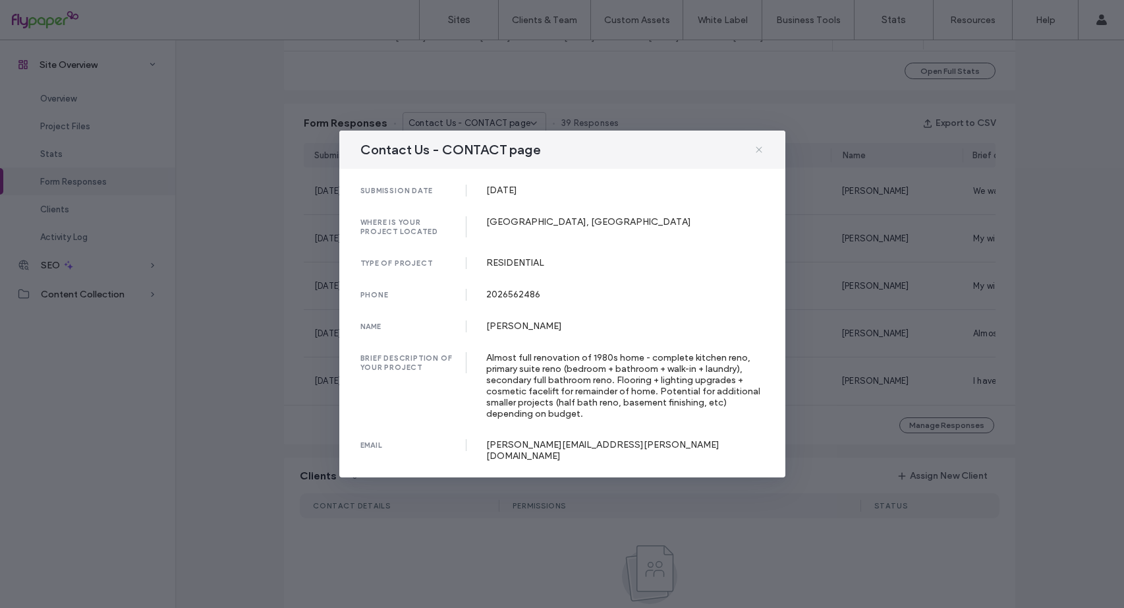
click at [758, 154] on icon at bounding box center [759, 149] width 11 height 11
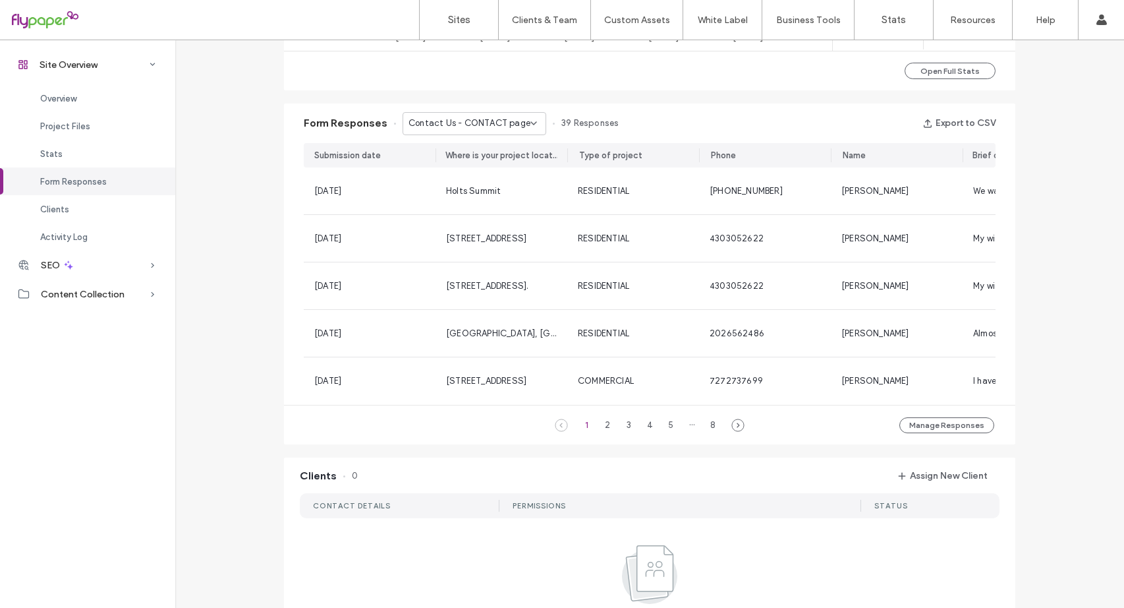
click at [531, 122] on use at bounding box center [533, 123] width 5 height 3
click at [476, 239] on span "APPLY HERE - CAREERS page" at bounding box center [460, 239] width 116 height 13
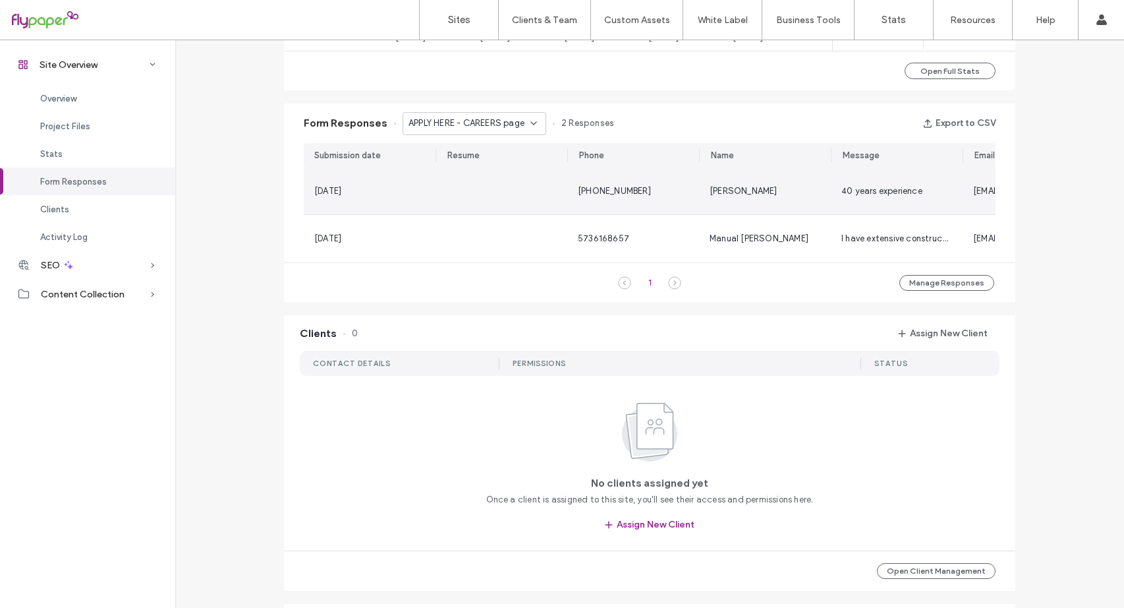
click at [741, 199] on div "[PERSON_NAME]" at bounding box center [765, 190] width 132 height 47
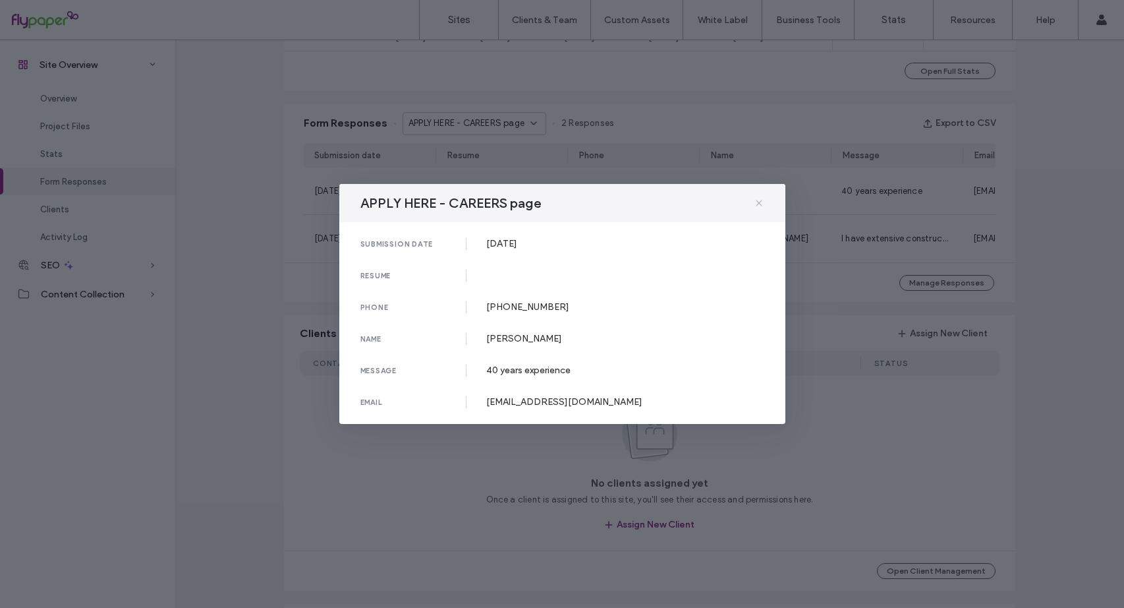
click at [759, 205] on icon at bounding box center [759, 203] width 11 height 11
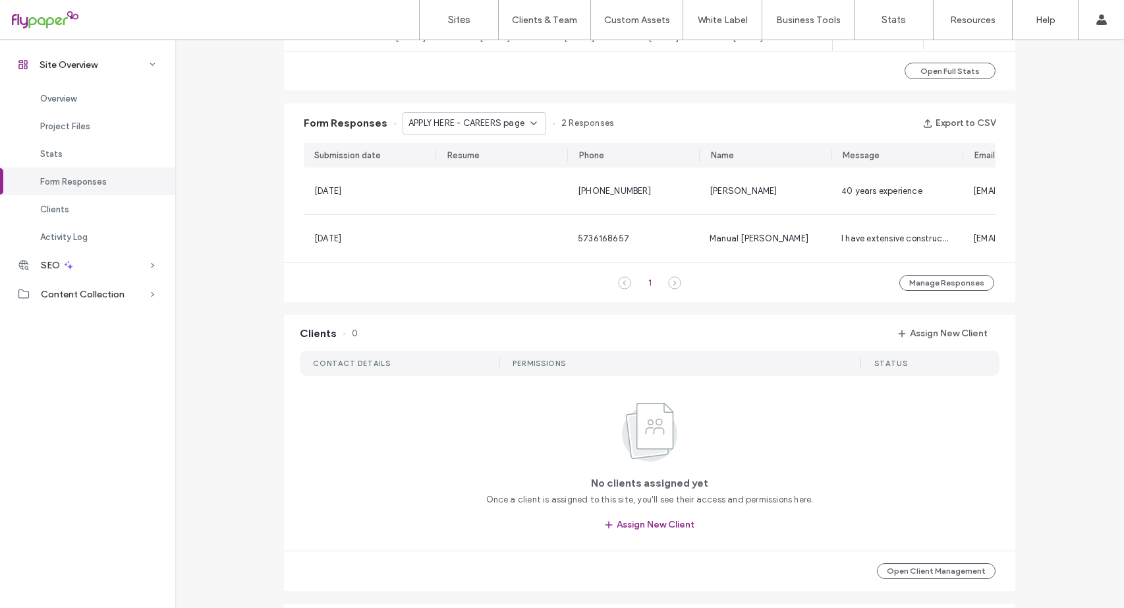
click at [511, 129] on span "APPLY HERE - CAREERS page" at bounding box center [467, 123] width 116 height 13
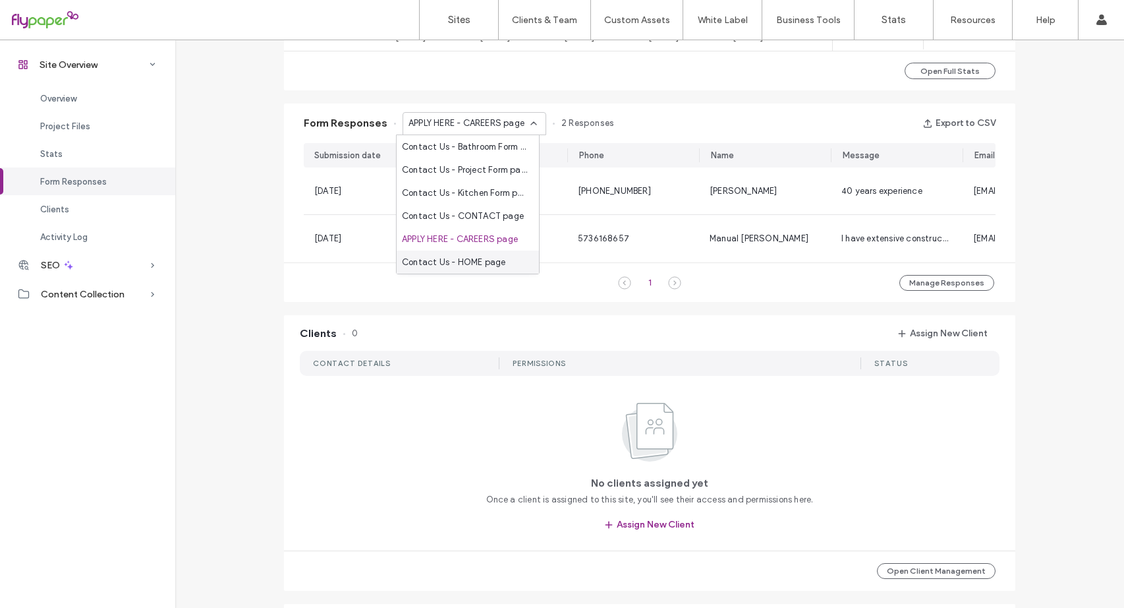
click at [472, 265] on span "Contact Us - HOME page" at bounding box center [453, 262] width 103 height 13
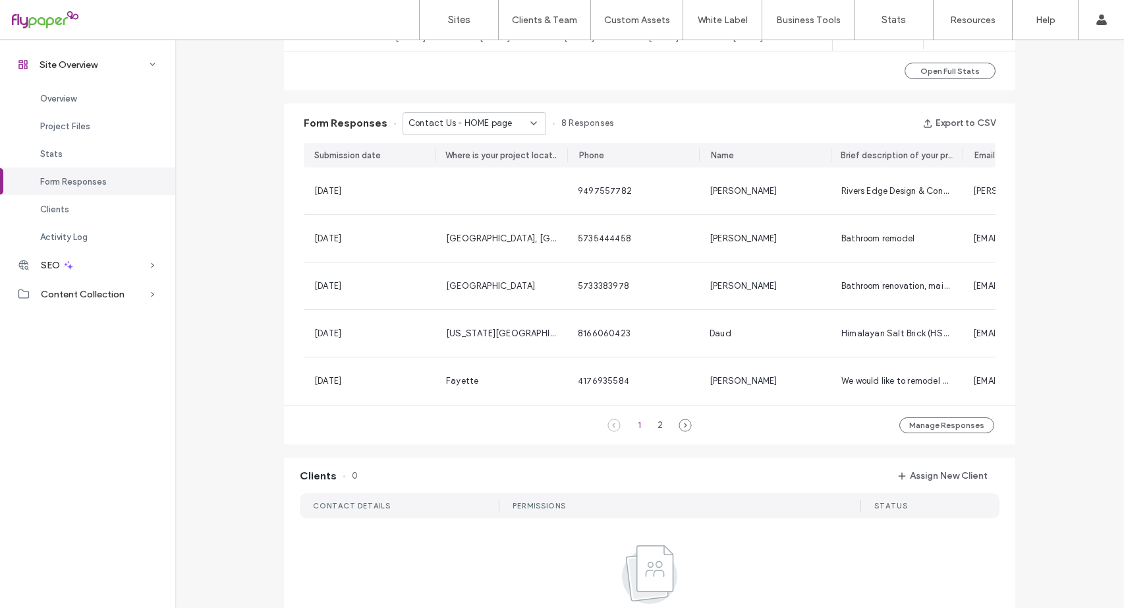
click at [526, 117] on div "Contact Us - HOME page" at bounding box center [475, 123] width 144 height 23
click at [528, 125] on icon at bounding box center [533, 123] width 11 height 11
click at [982, 125] on button "Export to CSV" at bounding box center [958, 123] width 73 height 21
